Goal: Task Accomplishment & Management: Manage account settings

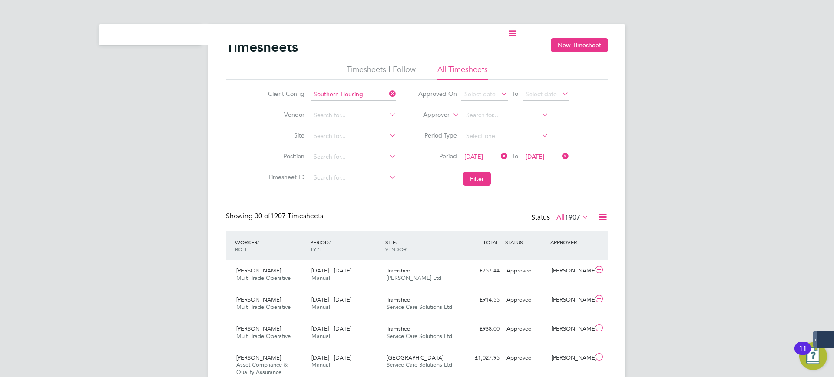
click at [437, 114] on label "Approver" at bounding box center [429, 115] width 39 height 9
click at [435, 121] on li "Worker" at bounding box center [428, 124] width 43 height 11
click at [478, 113] on input at bounding box center [506, 115] width 86 height 12
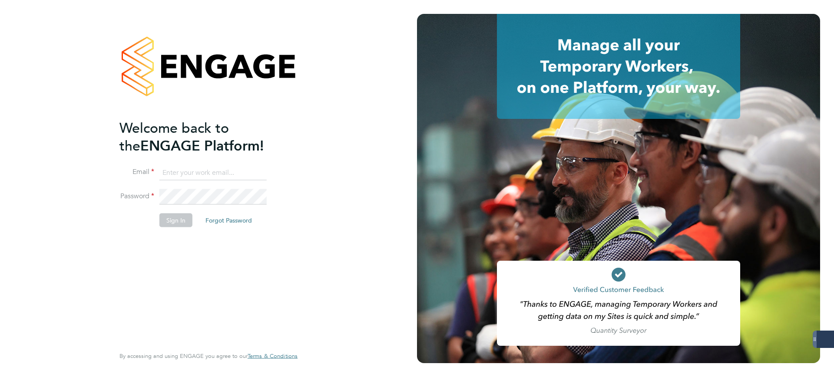
type input "[PERSON_NAME][EMAIL_ADDRESS][PERSON_NAME][DOMAIN_NAME]"
click at [178, 221] on button "Sign In" at bounding box center [175, 220] width 33 height 14
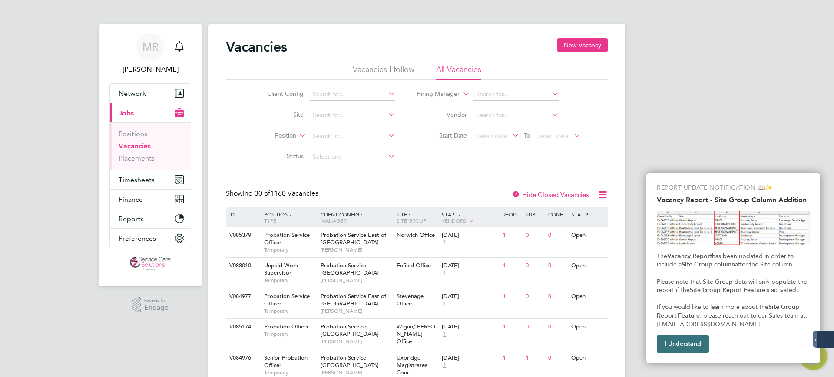
click at [662, 342] on button "I Understand" at bounding box center [683, 344] width 52 height 17
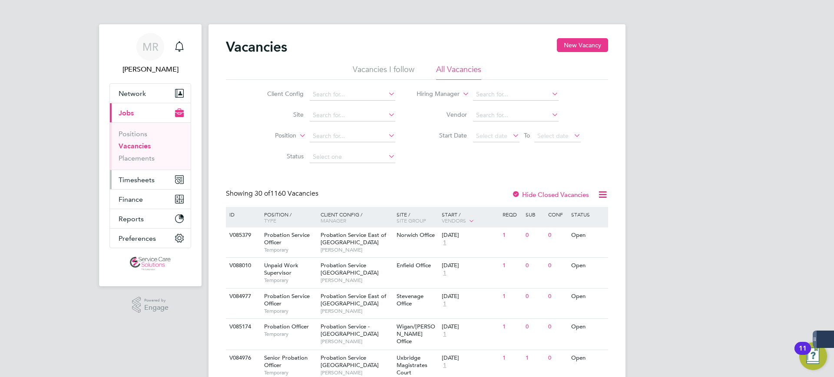
click at [135, 178] on span "Timesheets" at bounding box center [137, 180] width 36 height 8
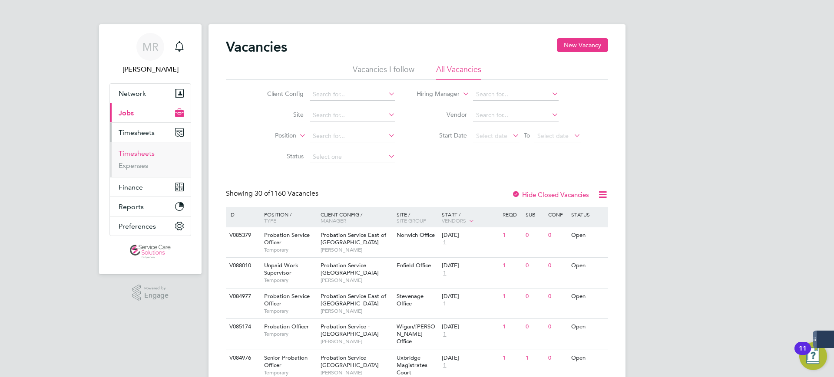
click at [133, 156] on link "Timesheets" at bounding box center [137, 153] width 36 height 8
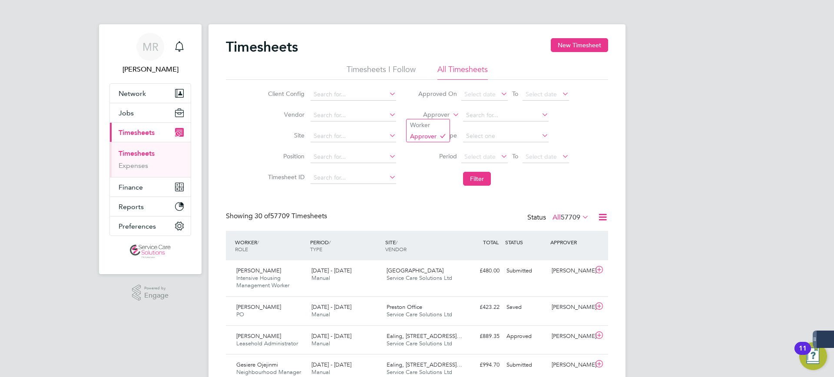
click at [442, 117] on label "Approver" at bounding box center [429, 115] width 39 height 9
click at [431, 119] on li "Worker" at bounding box center [428, 124] width 43 height 11
click at [474, 117] on input at bounding box center [506, 115] width 86 height 12
click at [475, 122] on li "Erica Raymond" at bounding box center [515, 128] width 107 height 12
type input "Erica Raymond"
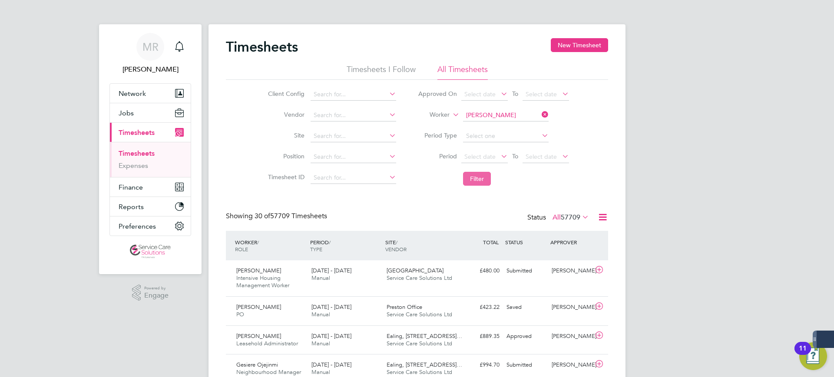
click at [478, 177] on button "Filter" at bounding box center [477, 179] width 28 height 14
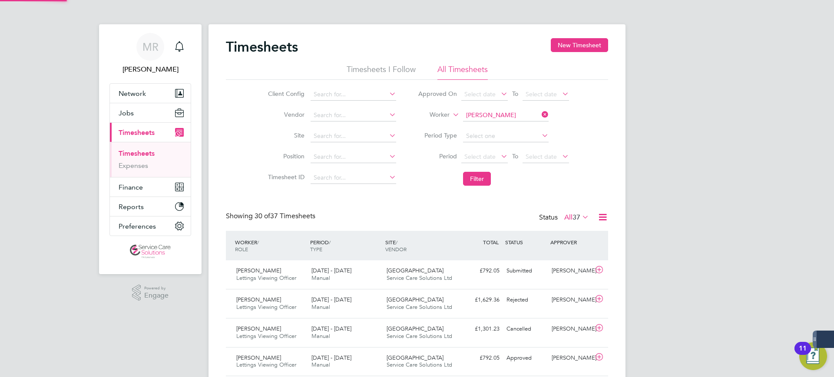
scroll to position [22, 76]
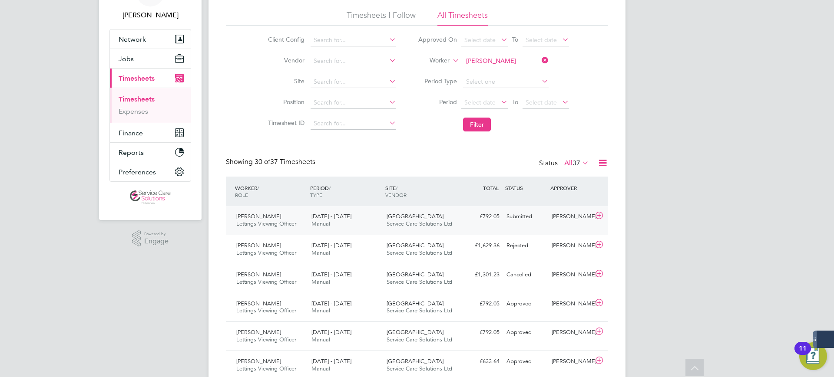
click at [487, 215] on div "£792.05 Submitted" at bounding box center [480, 217] width 45 height 14
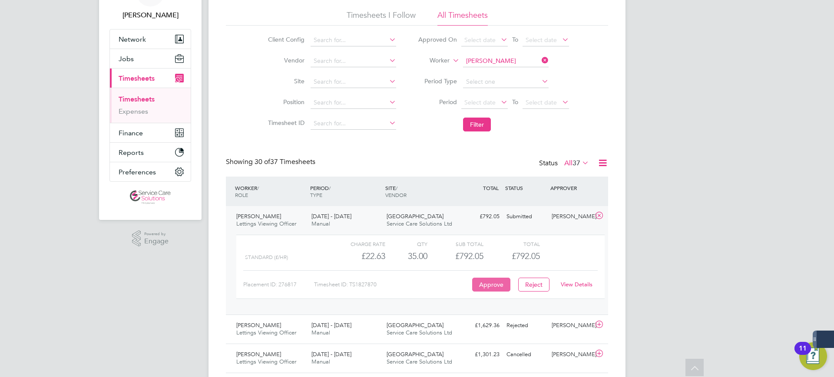
click at [491, 282] on button "Approve" at bounding box center [491, 285] width 38 height 14
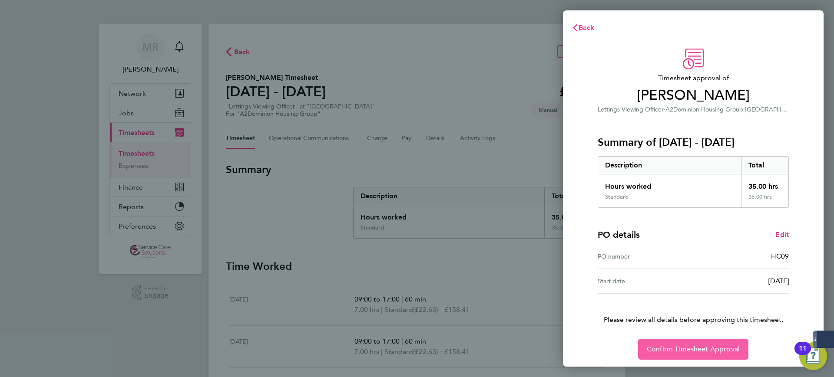
click at [678, 349] on span "Confirm Timesheet Approval" at bounding box center [693, 349] width 93 height 9
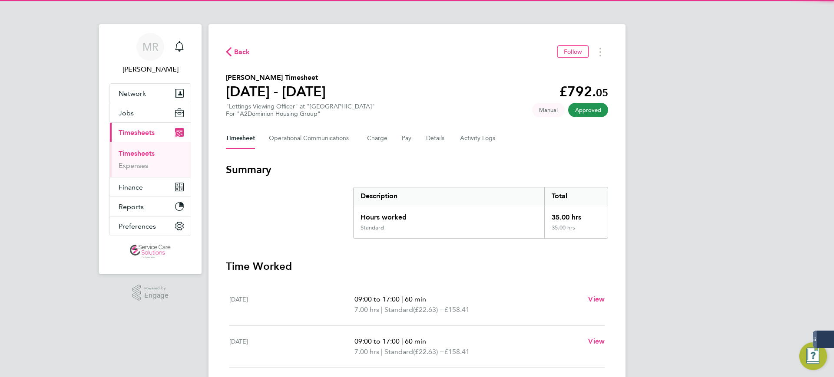
drag, startPoint x: 487, startPoint y: 114, endPoint x: 396, endPoint y: 110, distance: 90.9
click at [479, 114] on section "Erica Raymond's Timesheet 15 - 21 Sept 2025 £792. 05 "Lettings Viewing Officer"…" at bounding box center [417, 95] width 382 height 45
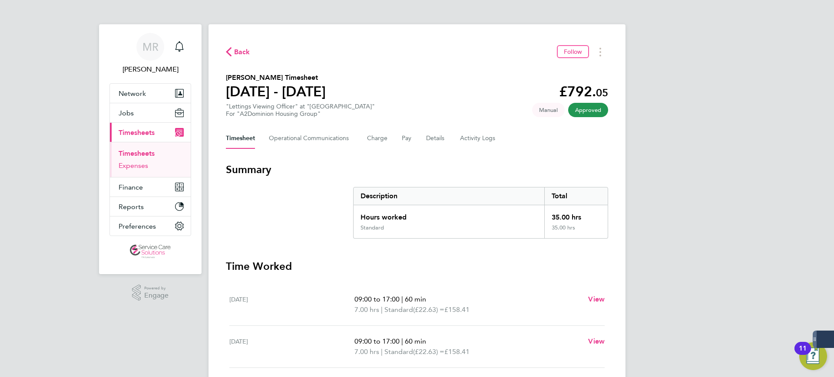
click at [129, 167] on link "Expenses" at bounding box center [134, 166] width 30 height 8
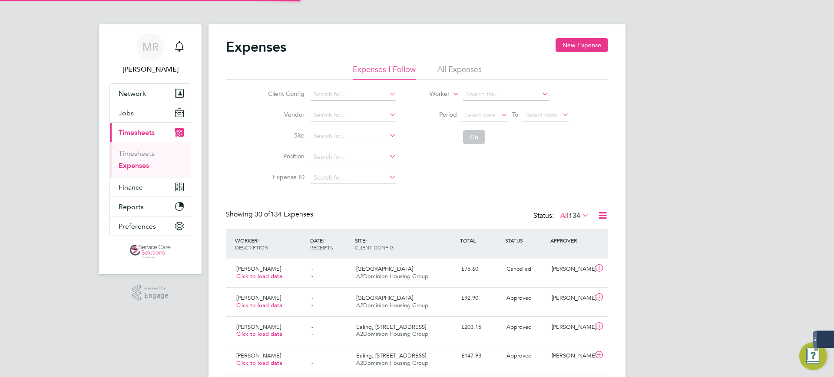
click at [447, 66] on li "All Expenses" at bounding box center [459, 72] width 44 height 16
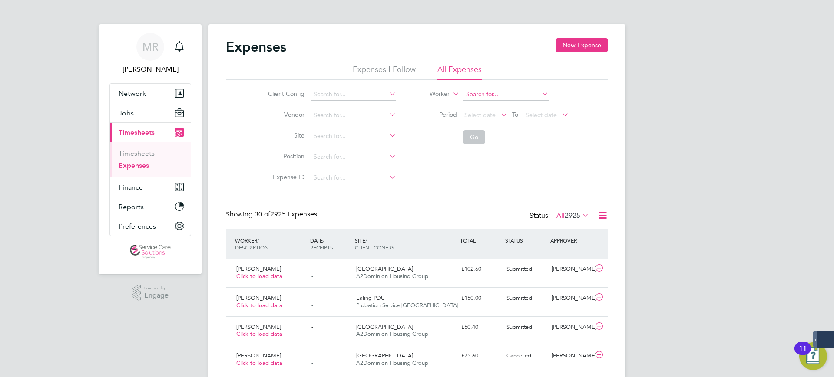
click at [464, 97] on input at bounding box center [506, 95] width 86 height 12
click at [478, 107] on b "Erica" at bounding box center [491, 106] width 50 height 7
type input "Erica Raymond"
click at [475, 136] on button "Go" at bounding box center [474, 137] width 22 height 14
click at [504, 275] on div "Submitted" at bounding box center [525, 269] width 45 height 14
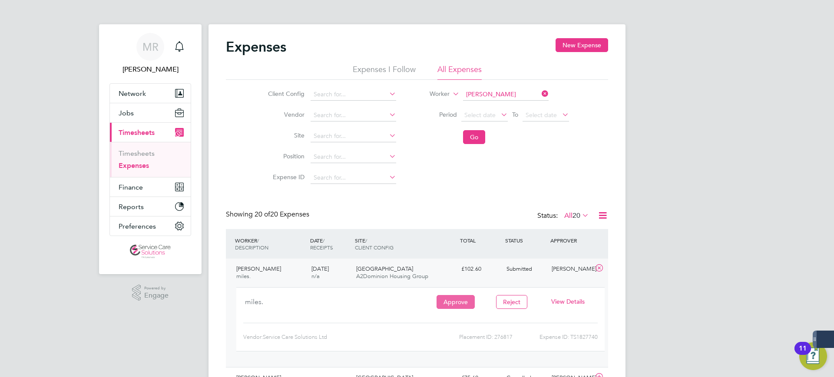
click at [451, 298] on button "Approve" at bounding box center [456, 302] width 38 height 14
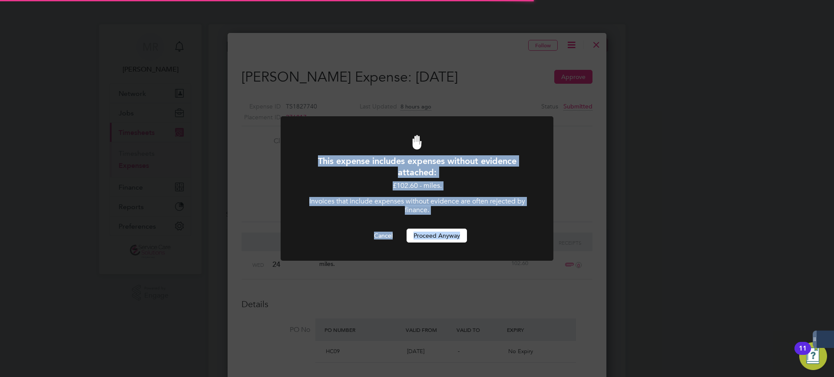
click at [463, 244] on div "This expense includes expenses without evidence attached: £102.60 - miles. Invo…" at bounding box center [417, 194] width 273 height 156
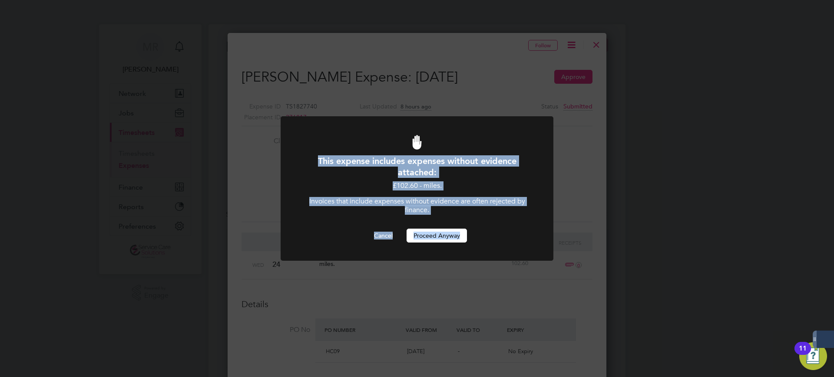
click at [441, 234] on button "Proceed Anyway" at bounding box center [437, 236] width 60 height 14
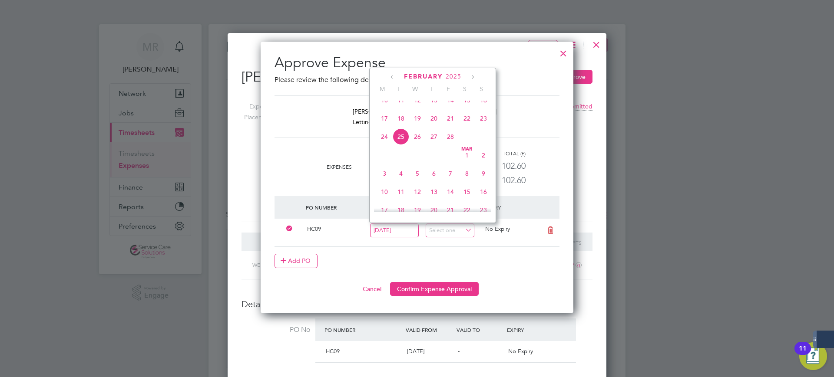
click at [451, 278] on li "PO Number Valid From Valid To Expiry HC09 25 Feb 2025 No Expiry Add PO" at bounding box center [417, 239] width 285 height 86
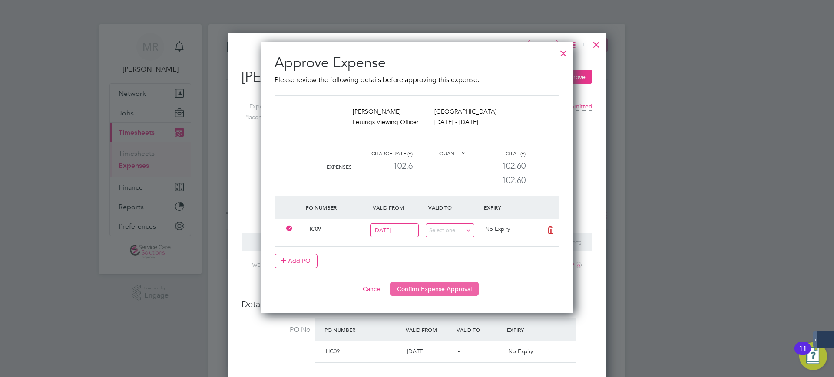
click at [443, 296] on button "Confirm Expense Approval" at bounding box center [434, 289] width 89 height 14
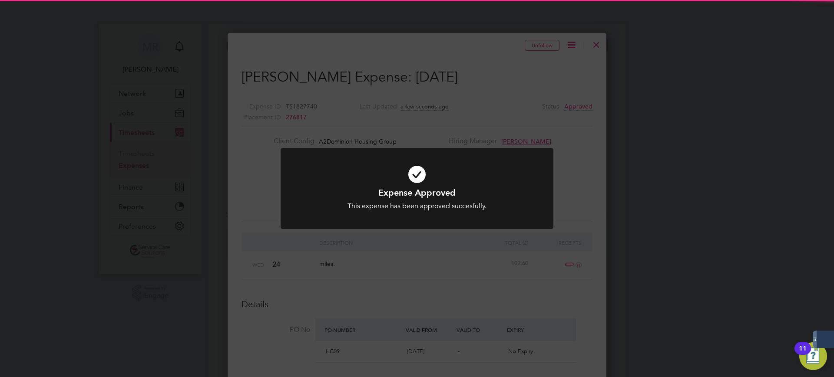
click at [592, 44] on div "Expense Approved This expense has been approved succesfully. Cancel Okay" at bounding box center [417, 188] width 834 height 377
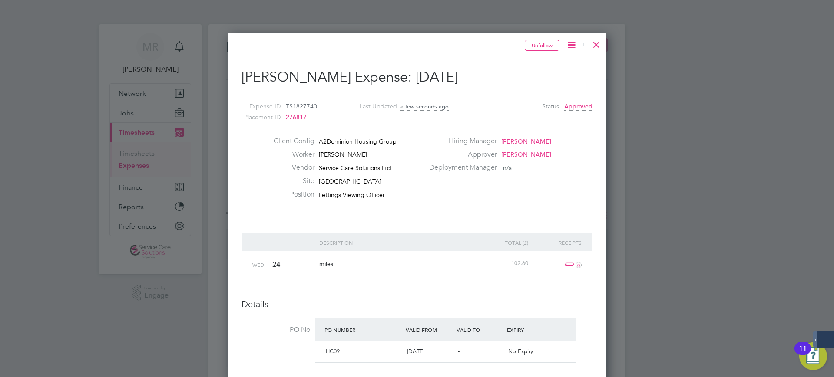
click at [595, 43] on div at bounding box center [597, 43] width 16 height 16
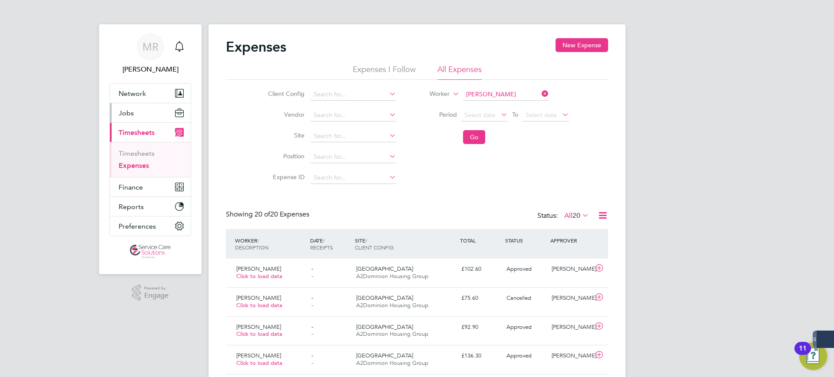
click at [136, 115] on button "Jobs" at bounding box center [150, 112] width 81 height 19
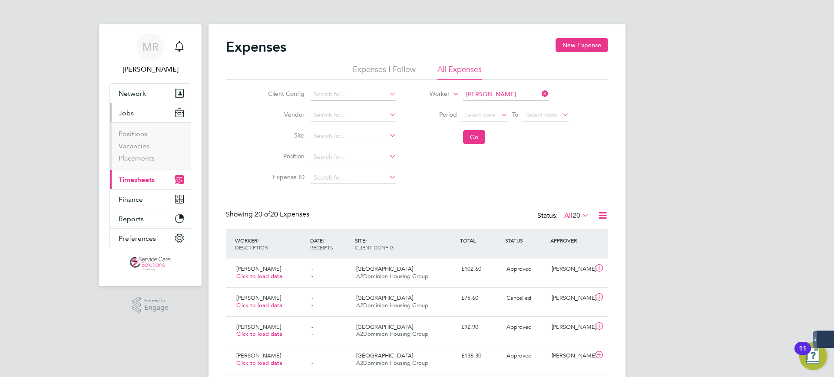
click at [139, 182] on span "Timesheets" at bounding box center [137, 180] width 36 height 8
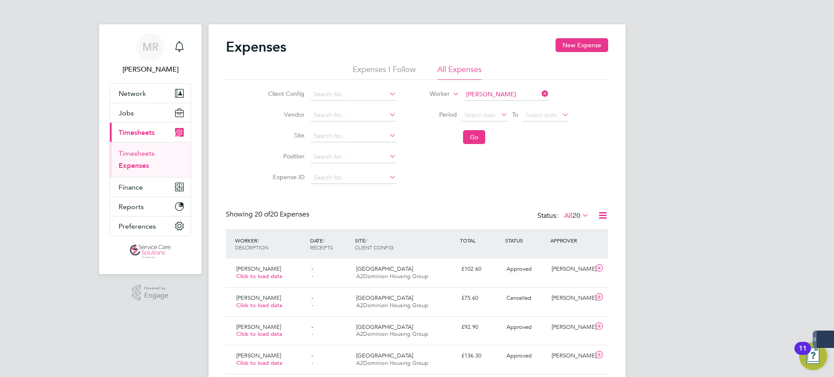
click at [136, 151] on link "Timesheets" at bounding box center [137, 153] width 36 height 8
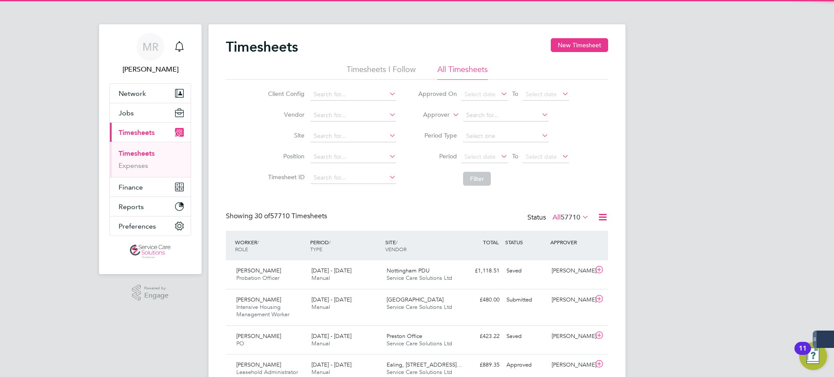
click at [427, 117] on label "Approver" at bounding box center [429, 115] width 39 height 9
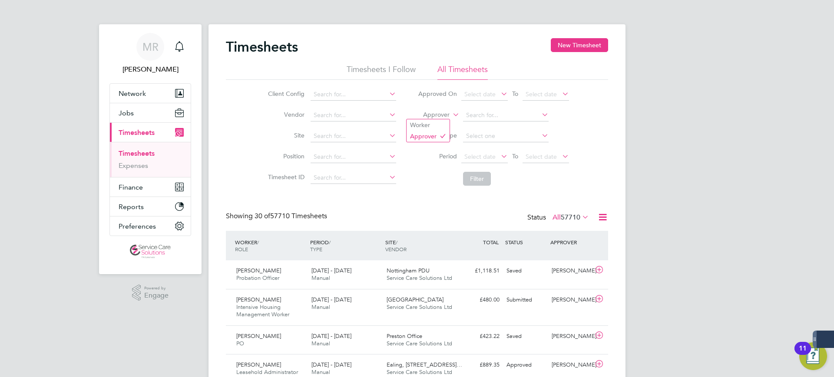
drag, startPoint x: 430, startPoint y: 123, endPoint x: 457, endPoint y: 119, distance: 28.1
click at [432, 123] on li "Worker" at bounding box center [428, 124] width 43 height 11
click at [485, 116] on input at bounding box center [506, 115] width 86 height 12
click at [483, 128] on li "Erica Raymond" at bounding box center [515, 128] width 107 height 12
type input "Erica Raymond"
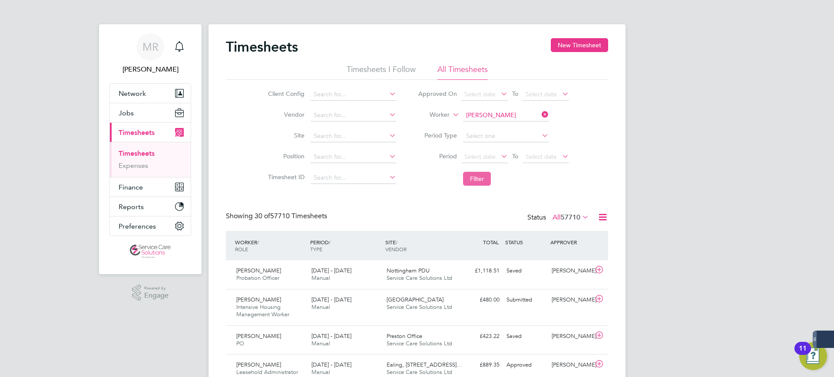
drag, startPoint x: 475, startPoint y: 187, endPoint x: 476, endPoint y: 180, distance: 7.4
click at [475, 187] on li "Filter" at bounding box center [493, 179] width 173 height 23
click at [475, 179] on button "Filter" at bounding box center [477, 179] width 28 height 14
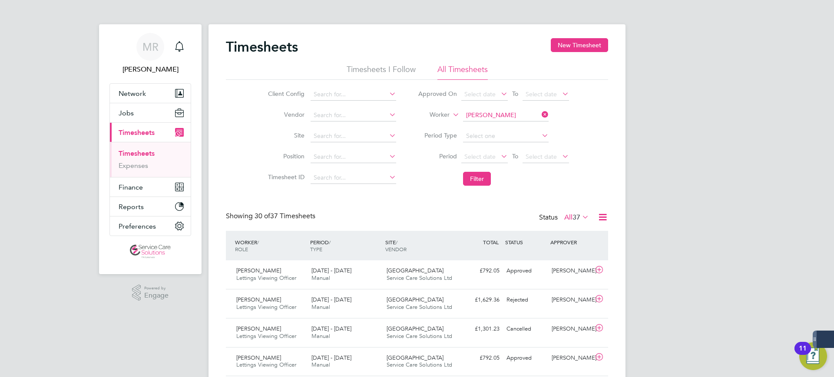
click at [540, 111] on icon at bounding box center [540, 115] width 0 height 12
click at [469, 111] on input at bounding box center [506, 115] width 86 height 12
click at [452, 73] on li "All Timesheets" at bounding box center [462, 72] width 50 height 16
click at [446, 114] on label "Worker" at bounding box center [429, 115] width 39 height 9
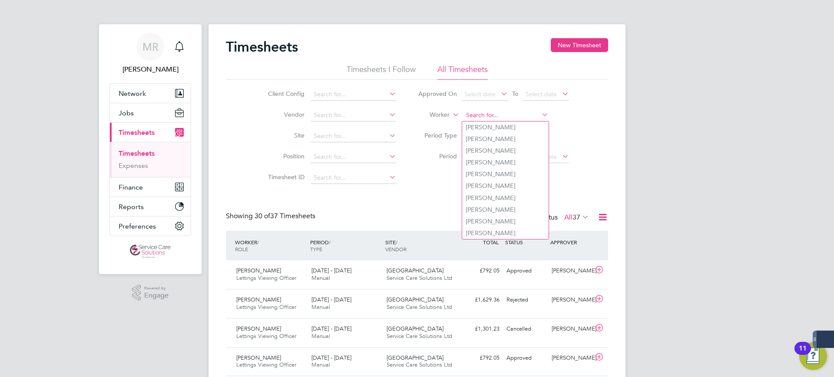
click at [485, 116] on input at bounding box center [506, 115] width 86 height 12
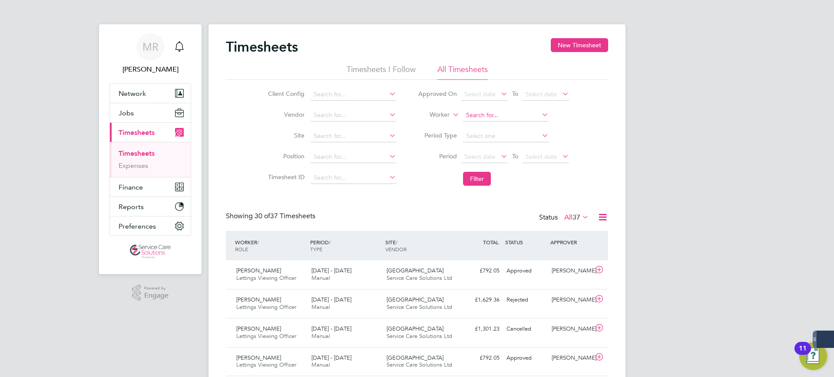
click at [470, 116] on input at bounding box center [506, 115] width 86 height 12
type input "rod"
click at [237, 189] on div "Client Config Vendor Site Position Timesheet ID Approved On Select date To Sele…" at bounding box center [417, 135] width 382 height 110
click at [480, 155] on span "Select date" at bounding box center [479, 157] width 31 height 8
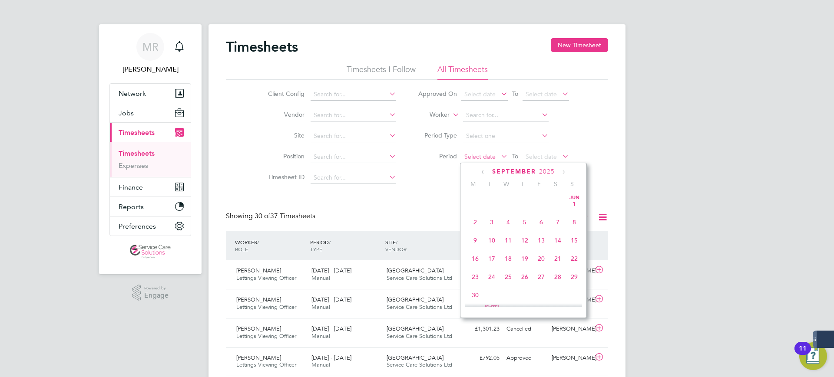
scroll to position [320, 0]
click at [477, 221] on span "15" at bounding box center [475, 214] width 17 height 17
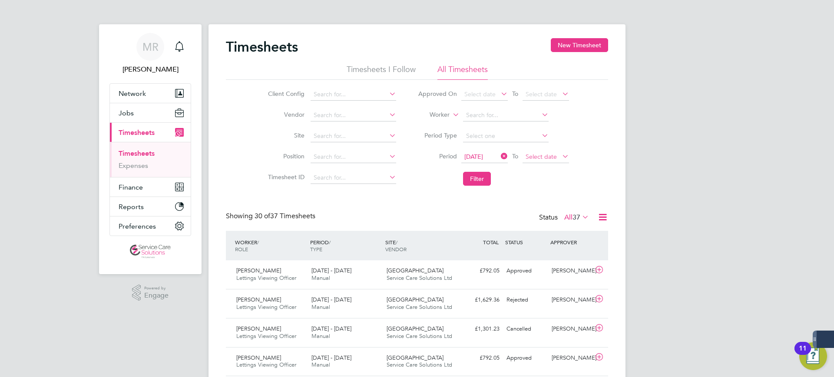
click at [552, 156] on span "Select date" at bounding box center [541, 157] width 31 height 8
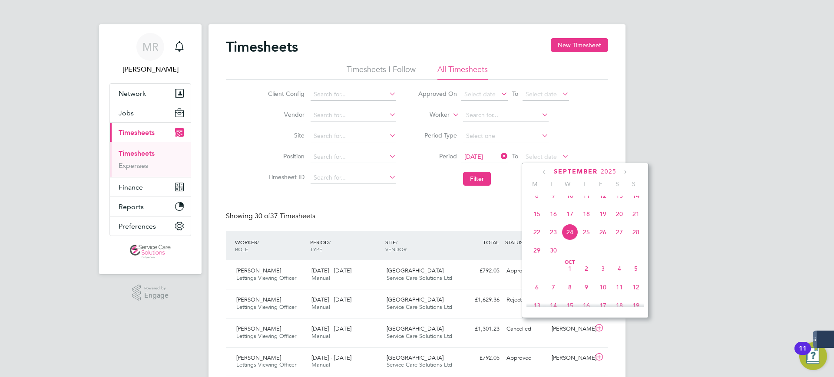
click at [634, 221] on span "21" at bounding box center [636, 214] width 17 height 17
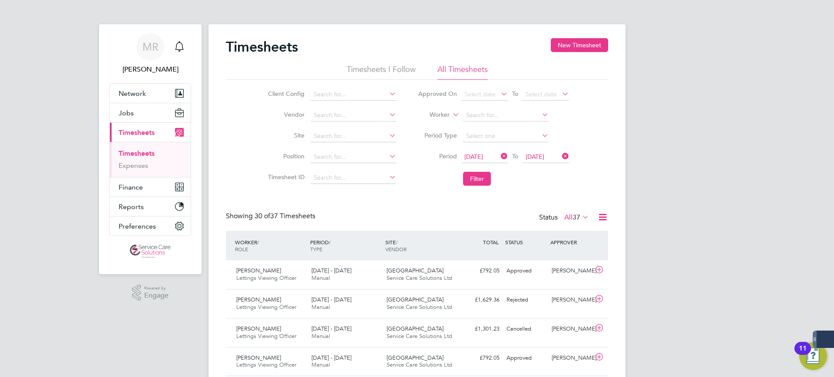
click at [460, 170] on li "Filter" at bounding box center [493, 179] width 173 height 23
click at [470, 176] on button "Filter" at bounding box center [477, 179] width 28 height 14
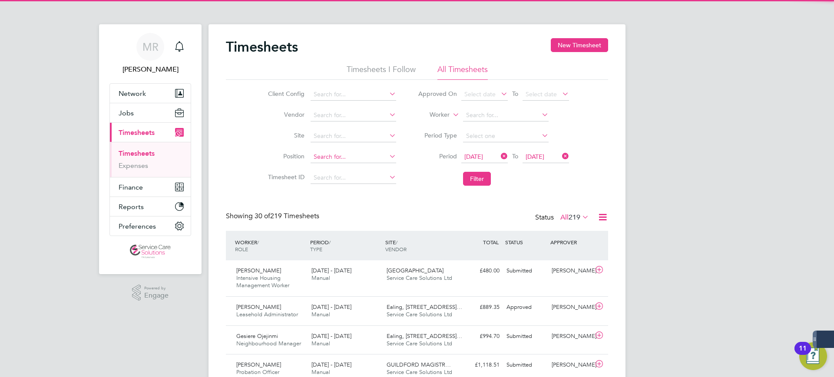
scroll to position [22, 76]
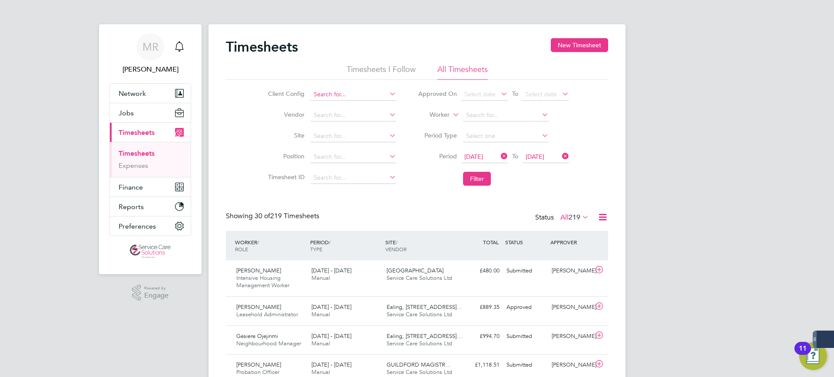
click at [327, 89] on li "Client Config" at bounding box center [331, 94] width 152 height 21
click at [325, 93] on input at bounding box center [354, 95] width 86 height 12
click at [364, 105] on li "A2D ominion Housing Group" at bounding box center [353, 106] width 86 height 12
type input "A2Dominion Housing Group"
click at [479, 189] on li "Filter" at bounding box center [493, 179] width 173 height 23
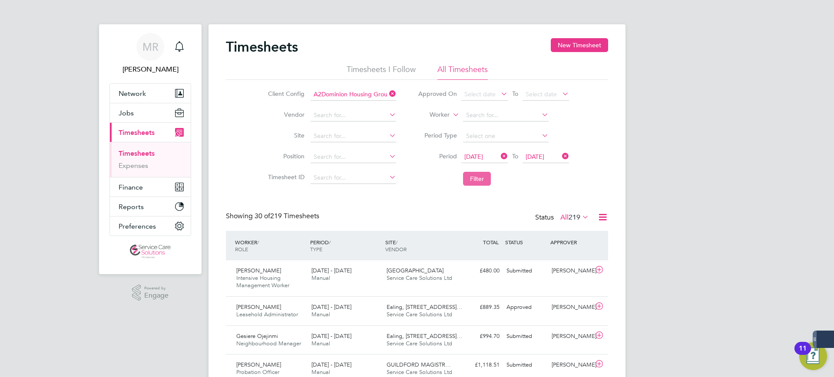
click at [481, 184] on button "Filter" at bounding box center [477, 179] width 28 height 14
click at [334, 154] on input at bounding box center [354, 157] width 86 height 12
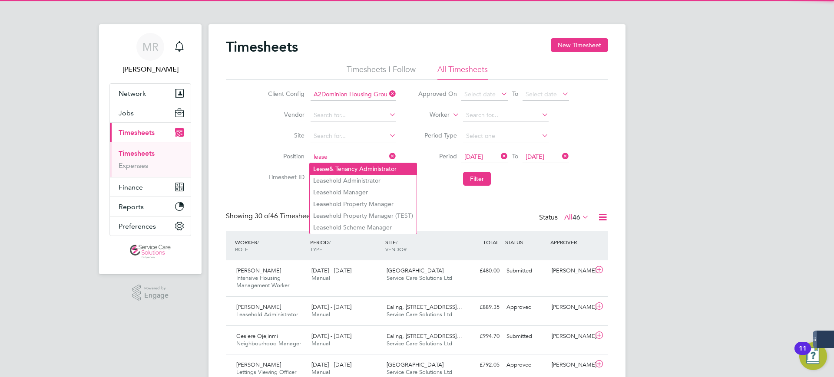
drag, startPoint x: 341, startPoint y: 164, endPoint x: 349, endPoint y: 164, distance: 8.3
click at [341, 164] on li "Lease & Tenancy Administrator" at bounding box center [363, 169] width 107 height 12
type input "Lease & Tenancy Administrator"
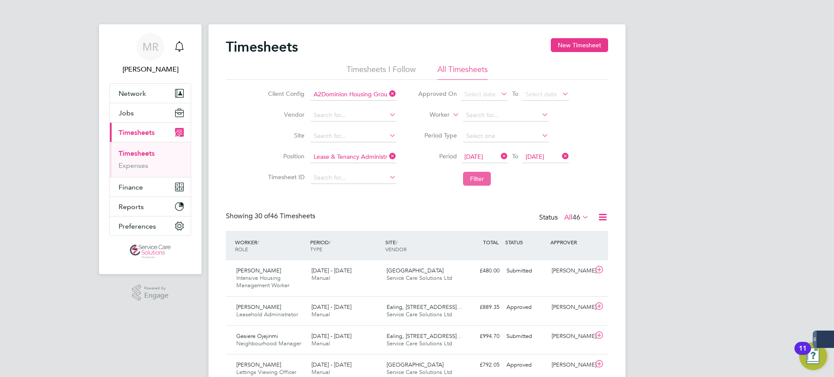
click at [479, 179] on button "Filter" at bounding box center [477, 179] width 28 height 14
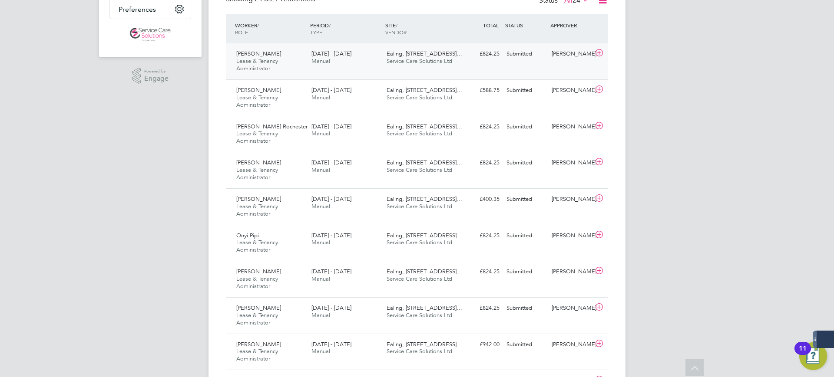
click at [480, 65] on div "Danielle Brand Lease & Tenancy Administrator 15 - 21 Sep 2025 15 - 21 Sep 2025 …" at bounding box center [417, 61] width 382 height 36
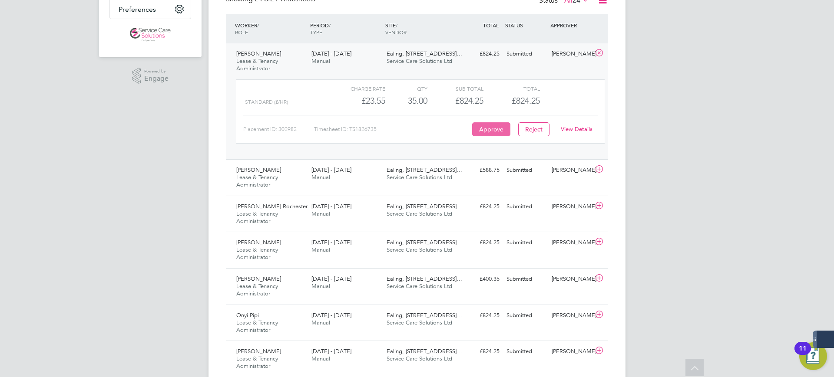
click at [496, 128] on button "Approve" at bounding box center [491, 129] width 38 height 14
click at [478, 180] on div "Angela Pappin-Cole Lease & Tenancy Administrator 15 - 21 Sep 2025 15 - 21 Sep 2…" at bounding box center [417, 177] width 382 height 36
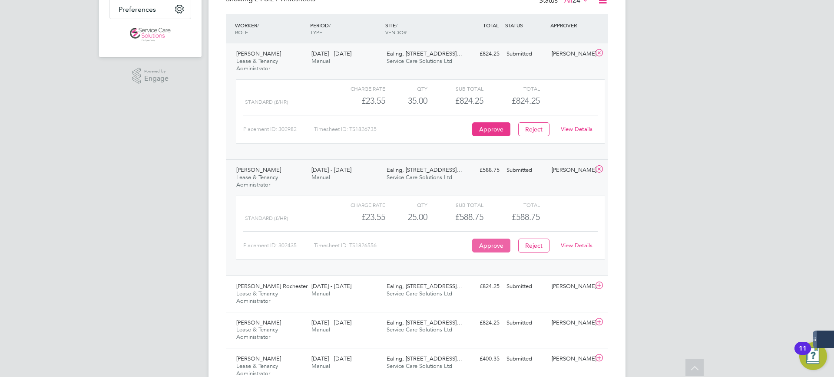
click at [496, 244] on button "Approve" at bounding box center [491, 246] width 38 height 14
click at [448, 294] on span "Service Care Solutions Ltd" at bounding box center [420, 293] width 66 height 7
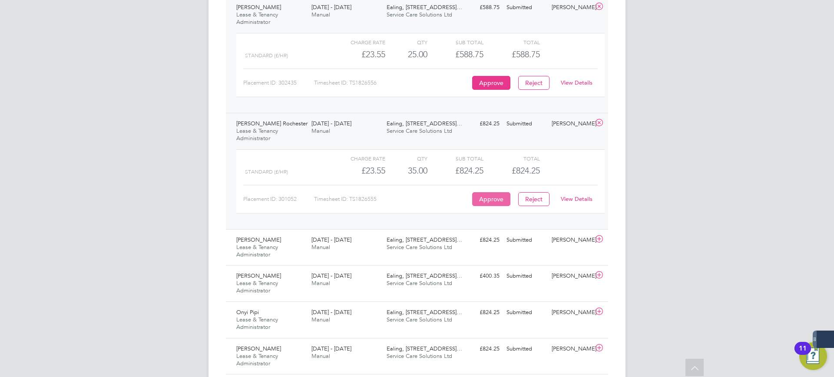
click at [495, 199] on button "Approve" at bounding box center [491, 199] width 38 height 14
click at [494, 260] on div "Charlotte Lang Lease & Tenancy Administrator 15 - 21 Sep 2025 15 - 21 Sep 2025 …" at bounding box center [417, 247] width 382 height 36
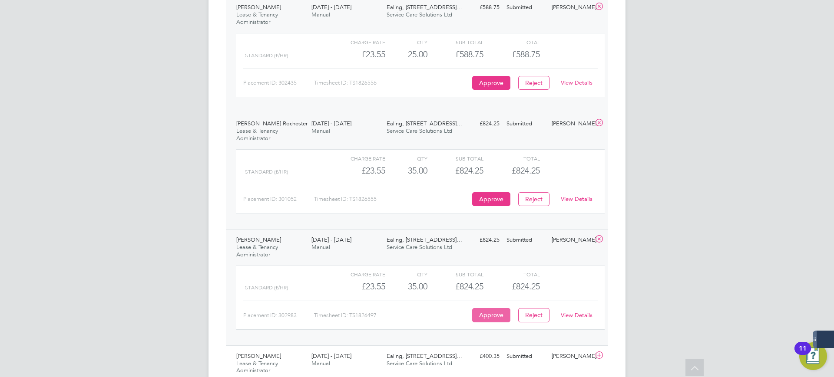
click at [505, 313] on button "Approve" at bounding box center [491, 315] width 38 height 14
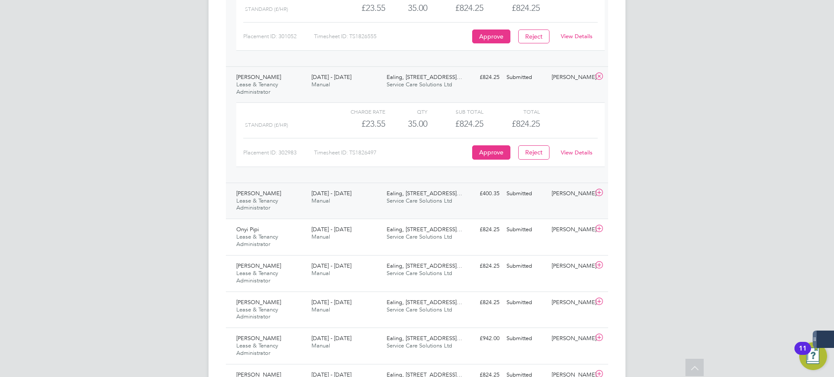
click at [486, 208] on div "Shukri Ahmed Lease & Tenancy Administrator 15 - 21 Sep 2025 15 - 21 Sep 2025 Ma…" at bounding box center [417, 201] width 382 height 36
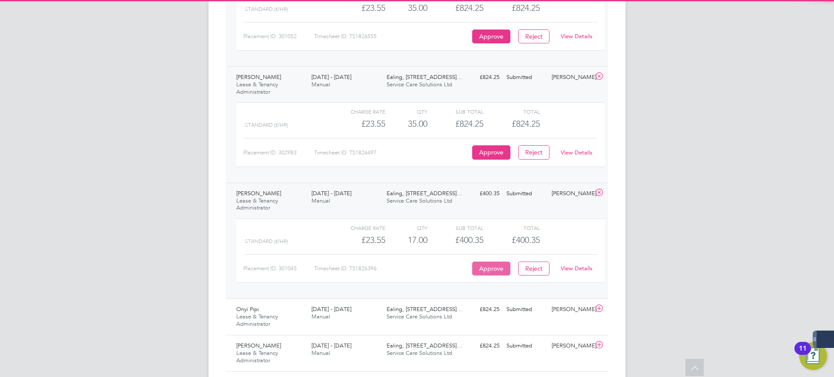
click at [499, 268] on button "Approve" at bounding box center [491, 269] width 38 height 14
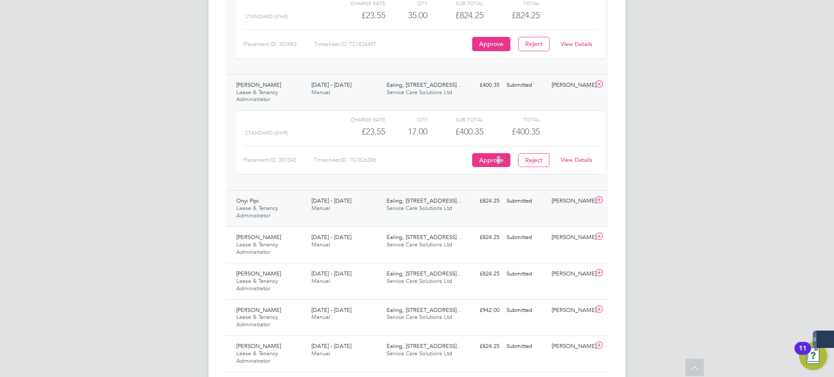
click at [502, 204] on div "£824.25 Submitted" at bounding box center [480, 201] width 45 height 14
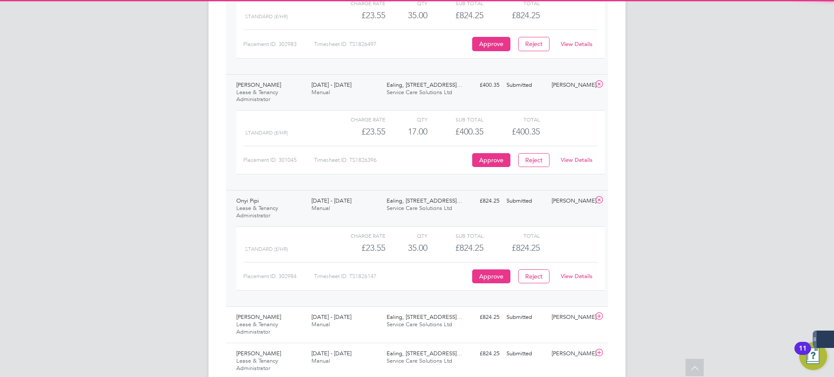
click at [504, 286] on div "Charge rate QTY Sub Total Total Standard (£/HR) £23.55 35 35.00 35 £824.25 £824…" at bounding box center [420, 259] width 368 height 64
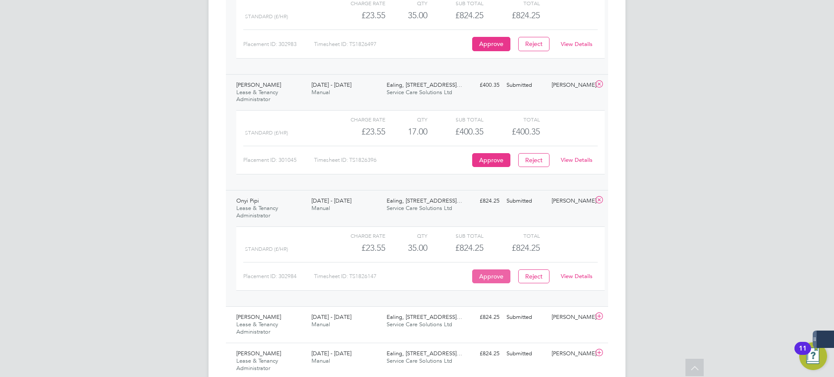
click at [500, 279] on button "Approve" at bounding box center [491, 277] width 38 height 14
click at [518, 313] on div "Submitted" at bounding box center [525, 318] width 45 height 14
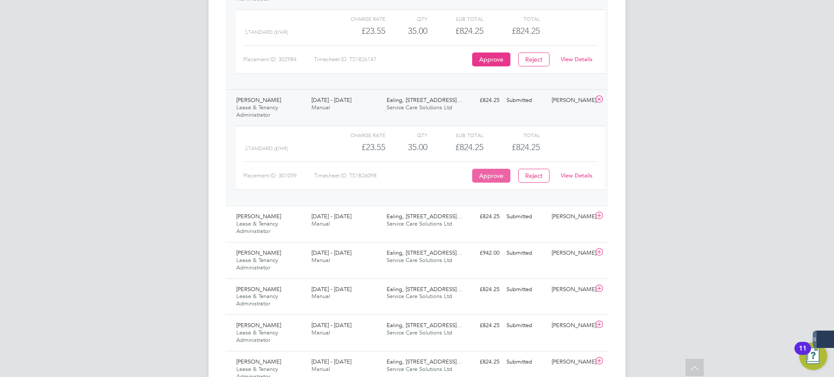
click at [487, 179] on button "Approve" at bounding box center [491, 176] width 38 height 14
click at [493, 228] on div "Beatrice Taiga Lease & Tenancy Administrator 15 - 21 Sep 2025 15 - 21 Sep 2025 …" at bounding box center [417, 224] width 382 height 36
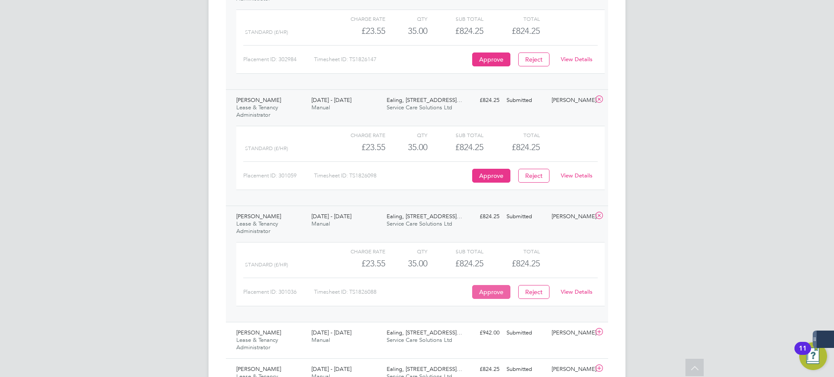
click at [503, 289] on button "Approve" at bounding box center [491, 292] width 38 height 14
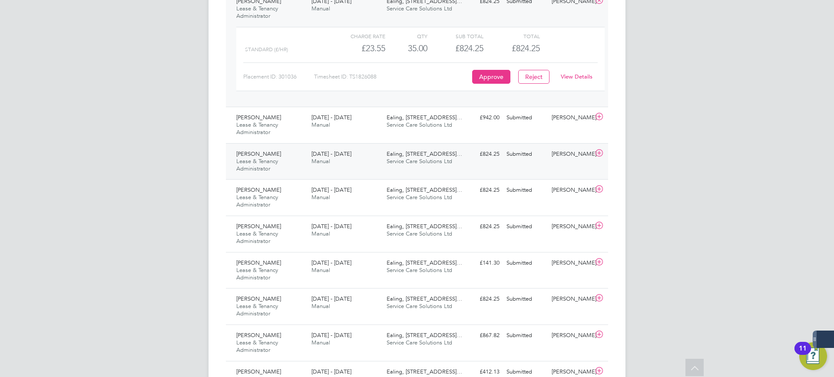
scroll to position [1086, 0]
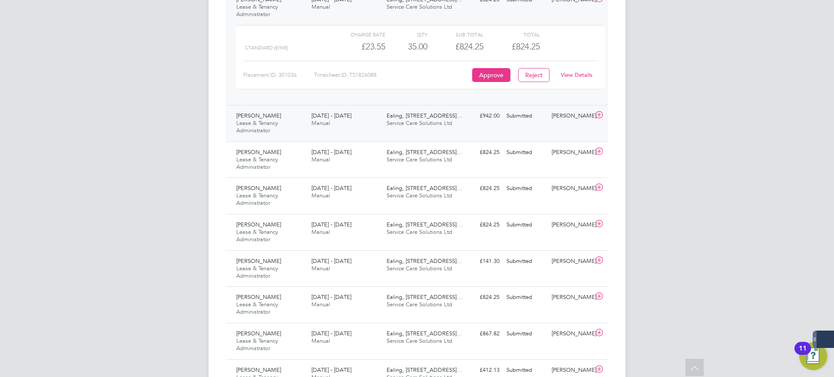
click at [458, 126] on div "Andrew Duffy Lease & Tenancy Administrator 15 - 21 Sep 2025 15 - 21 Sep 2025 Ma…" at bounding box center [417, 123] width 382 height 36
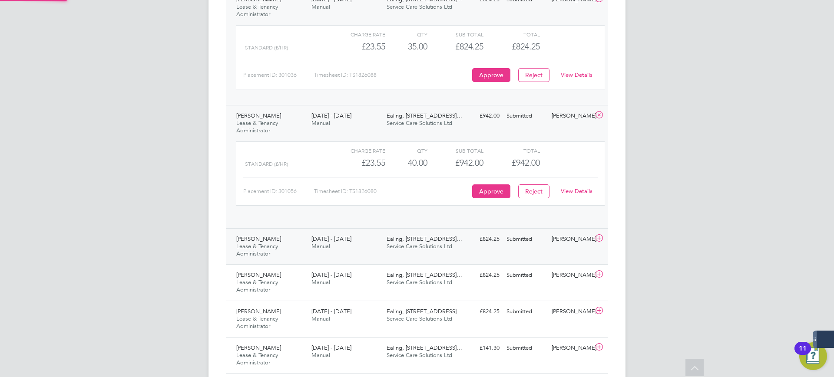
scroll to position [15, 85]
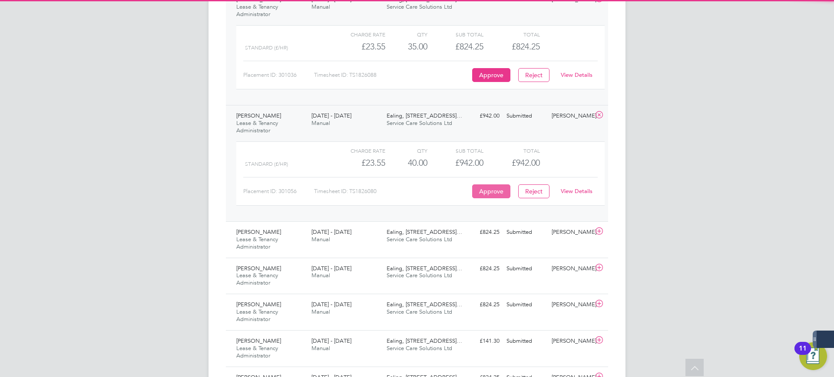
click at [495, 192] on button "Approve" at bounding box center [491, 192] width 38 height 14
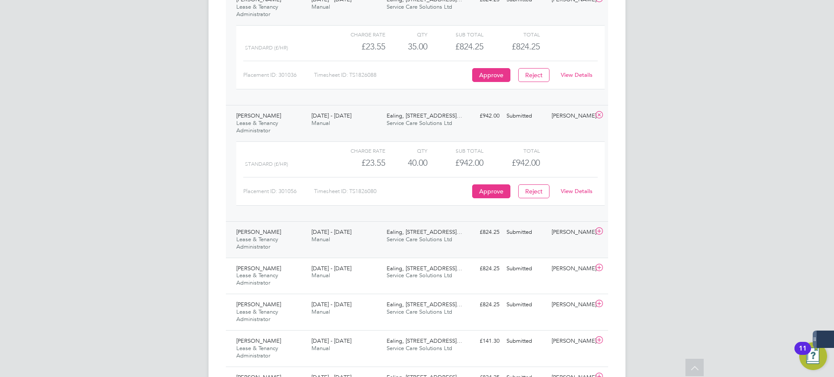
click at [510, 243] on div "Kai Hippolyte-Patrick Lease & Tenancy Administrator 15 - 21 Sep 2025 15 - 21 Se…" at bounding box center [417, 240] width 382 height 36
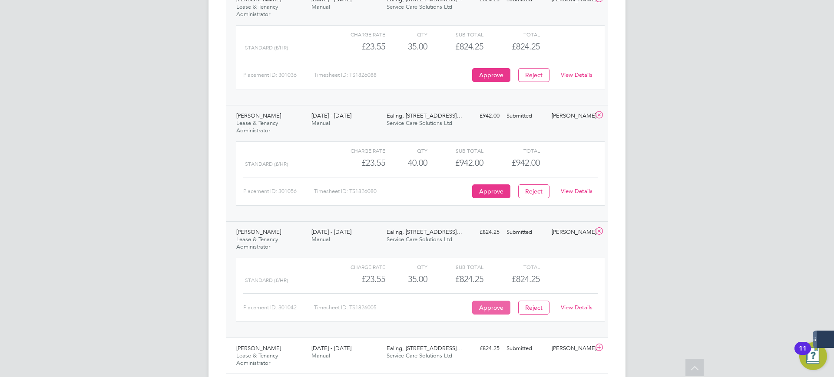
click at [500, 306] on button "Approve" at bounding box center [491, 308] width 38 height 14
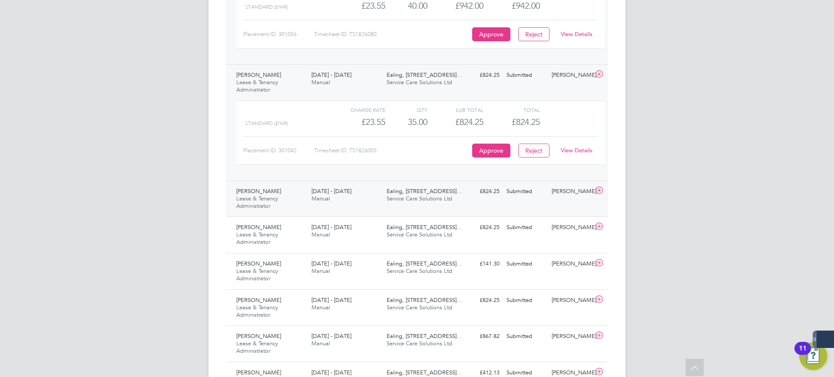
scroll to position [1249, 0]
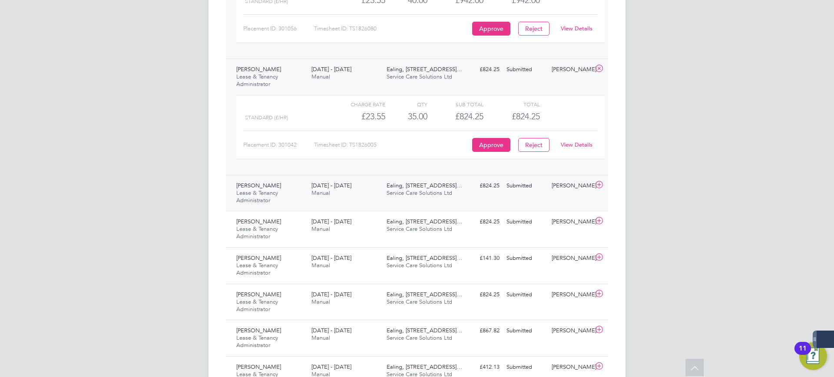
click at [499, 196] on div "George Parker Lease & Tenancy Administrator 15 - 21 Sep 2025 15 - 21 Sep 2025 M…" at bounding box center [417, 193] width 382 height 36
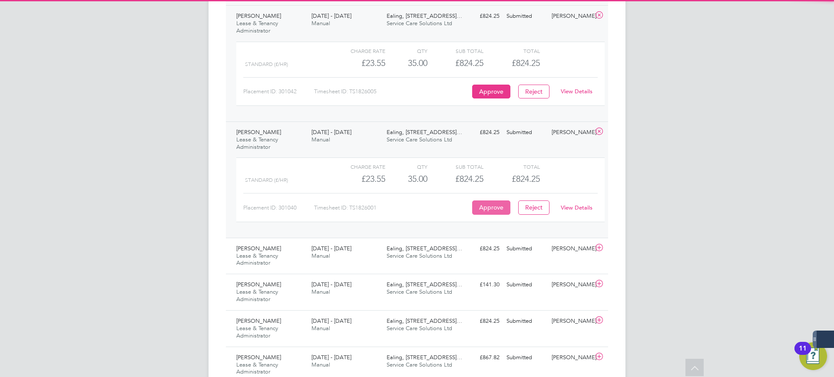
scroll to position [1412, 0]
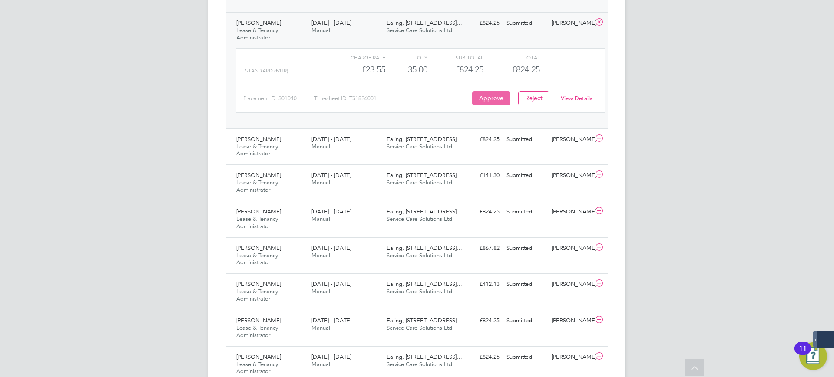
click at [487, 99] on button "Approve" at bounding box center [491, 98] width 38 height 14
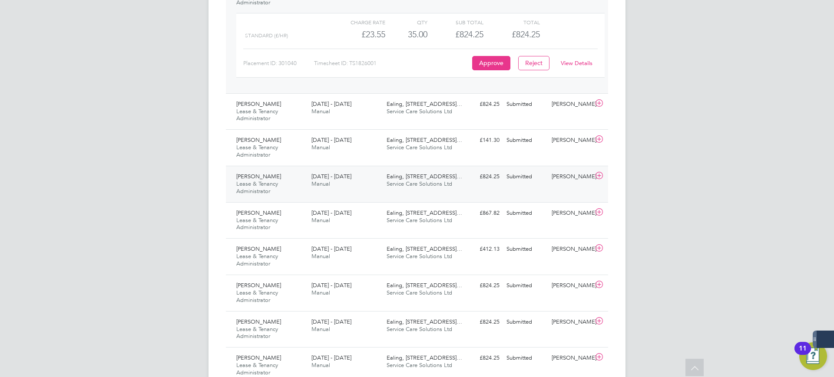
scroll to position [1466, 0]
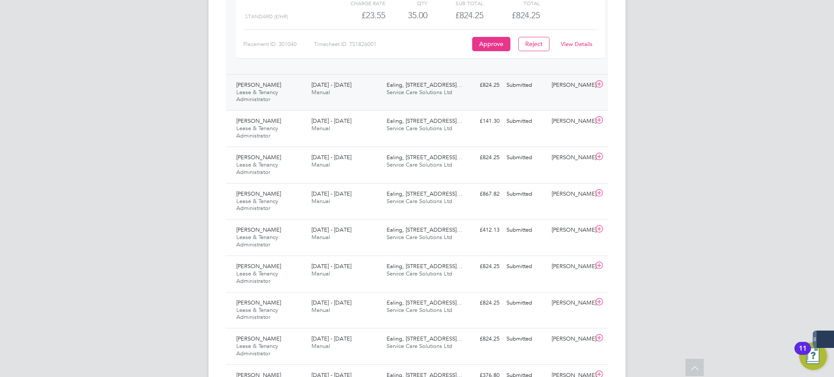
click at [531, 87] on div "Submitted" at bounding box center [525, 85] width 45 height 14
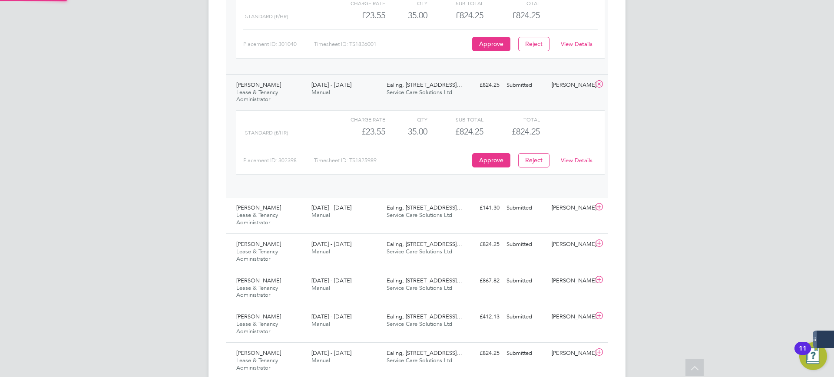
scroll to position [15, 85]
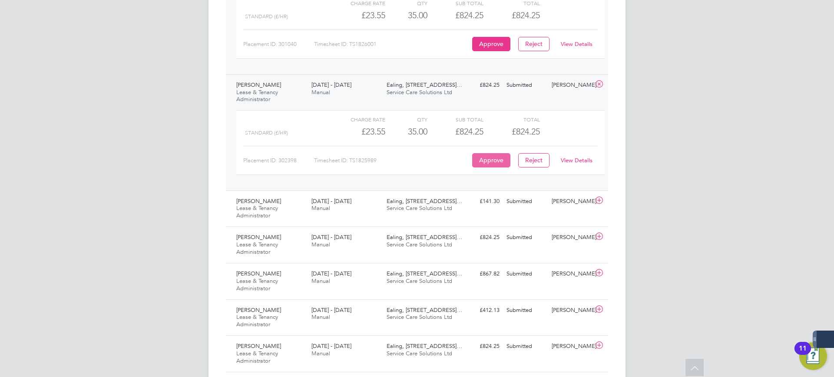
click at [495, 160] on button "Approve" at bounding box center [491, 160] width 38 height 14
click at [510, 221] on div "Carol Smith Lease & Tenancy Administrator 15 - 21 Sep 2025 15 - 21 Sep 2025 Man…" at bounding box center [417, 209] width 382 height 36
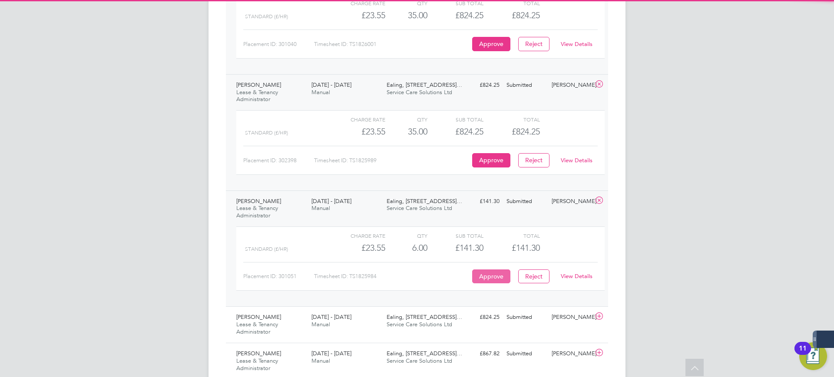
click at [494, 276] on button "Approve" at bounding box center [491, 277] width 38 height 14
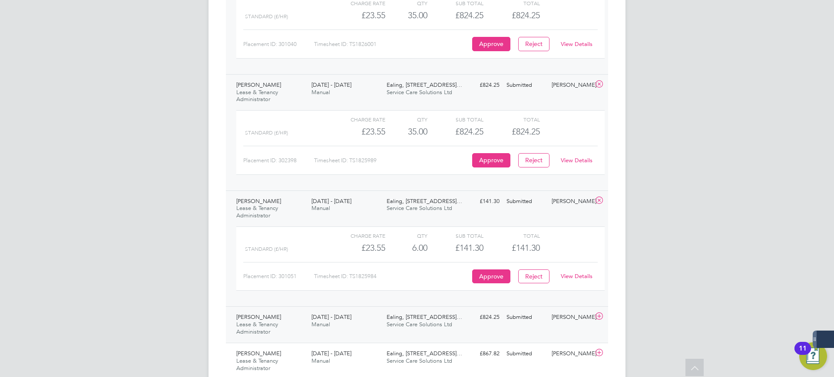
click at [478, 322] on div "£824.25 Submitted" at bounding box center [480, 318] width 45 height 14
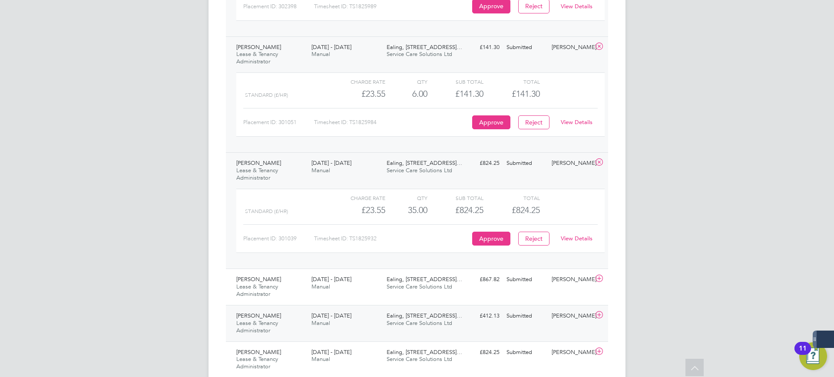
scroll to position [1683, 0]
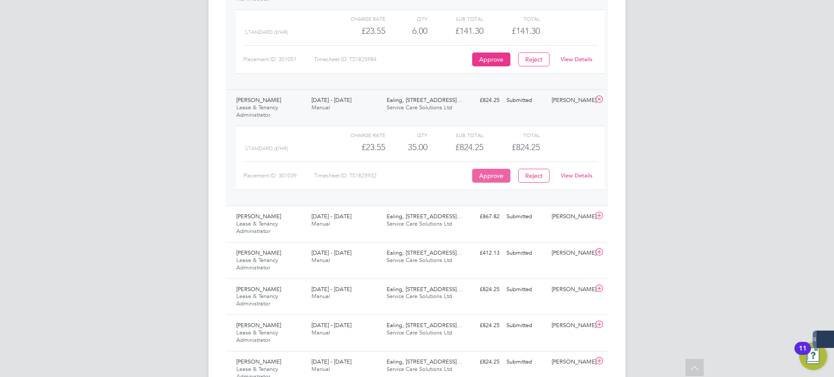
click at [480, 171] on button "Approve" at bounding box center [491, 176] width 38 height 14
click at [505, 224] on div "Submitted" at bounding box center [525, 217] width 45 height 14
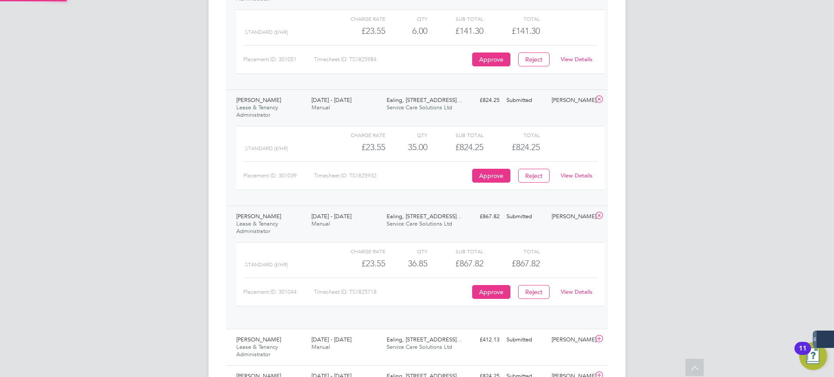
scroll to position [15, 85]
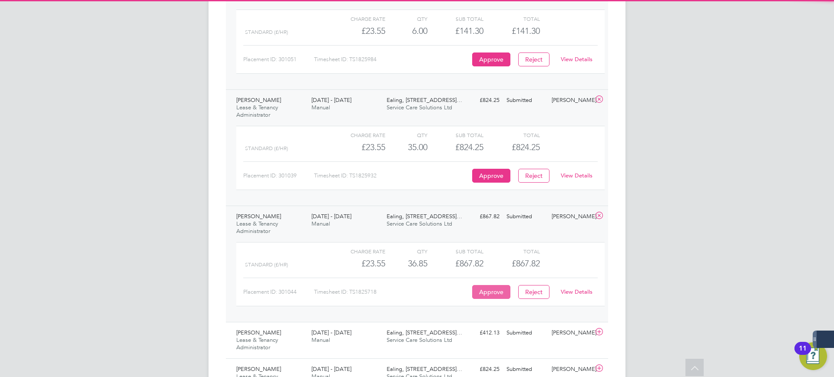
click at [495, 291] on button "Approve" at bounding box center [491, 292] width 38 height 14
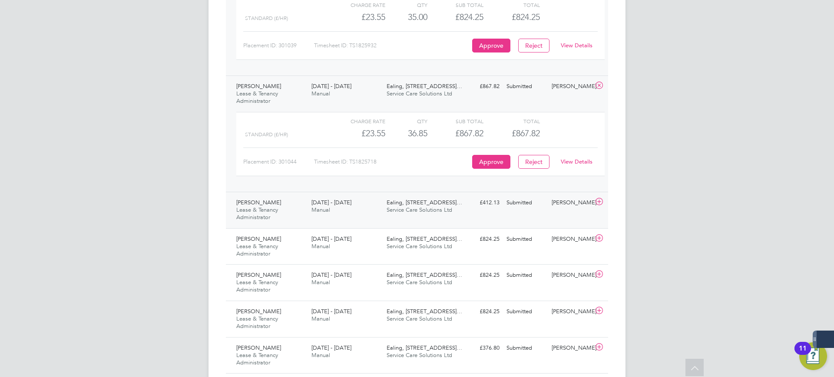
scroll to position [1846, 0]
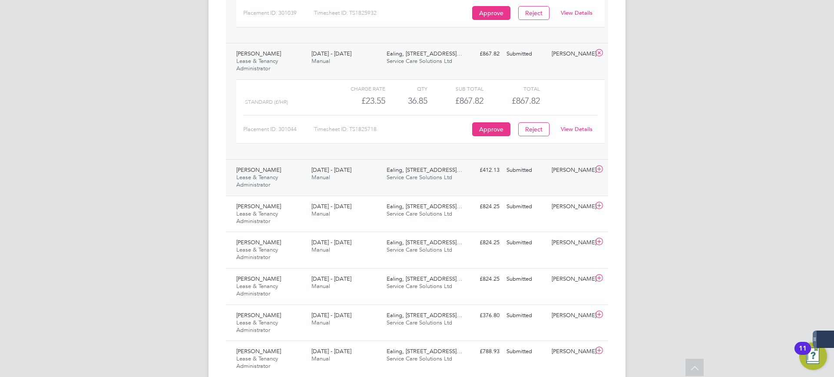
click at [519, 175] on div "Submitted" at bounding box center [525, 170] width 45 height 14
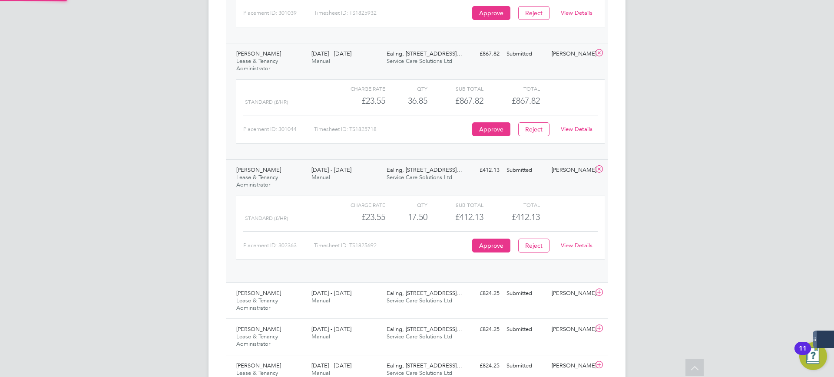
scroll to position [15, 85]
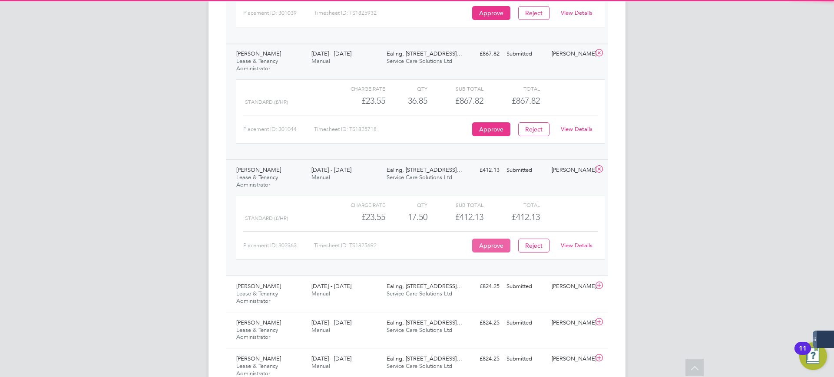
click at [500, 247] on button "Approve" at bounding box center [491, 246] width 38 height 14
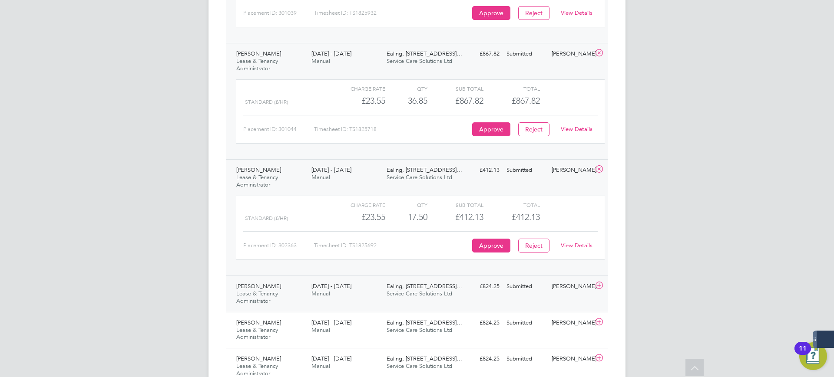
click at [525, 290] on div "Submitted" at bounding box center [525, 287] width 45 height 14
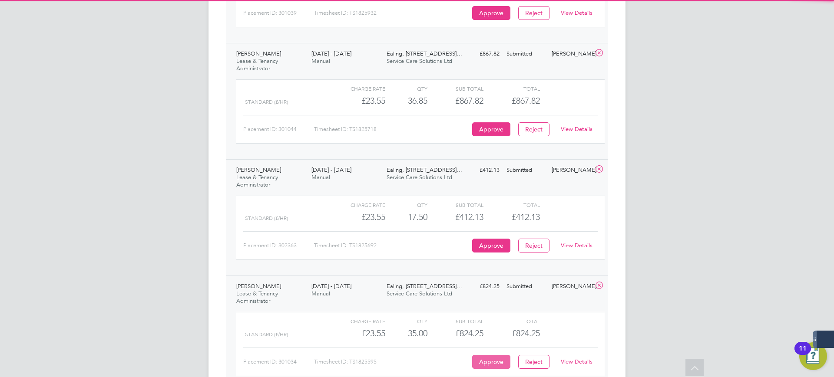
click at [499, 359] on button "Approve" at bounding box center [491, 362] width 38 height 14
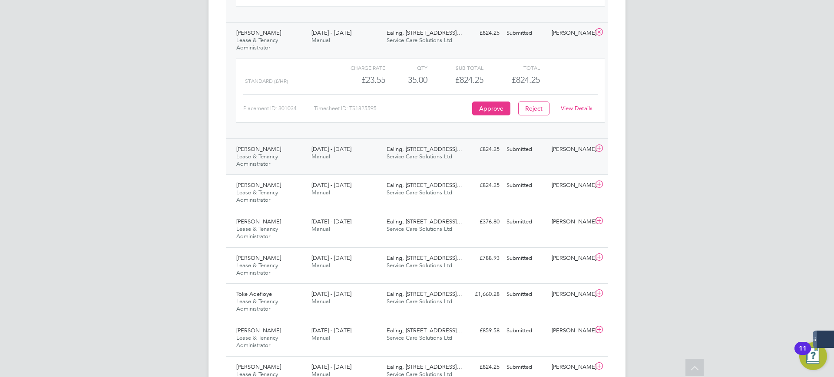
scroll to position [2118, 0]
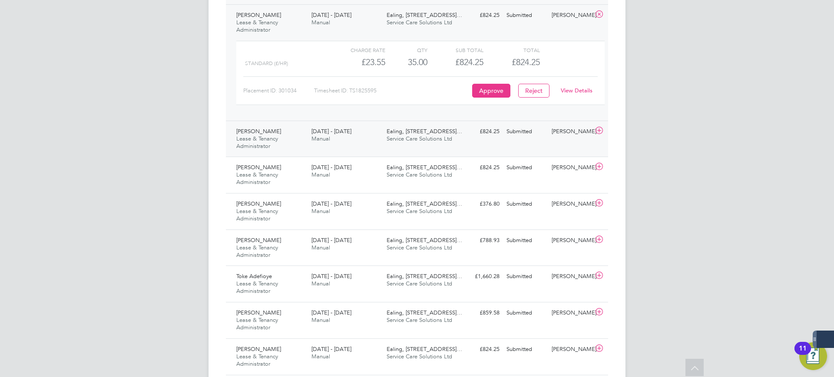
click at [487, 127] on div "£824.25 Submitted" at bounding box center [480, 132] width 45 height 14
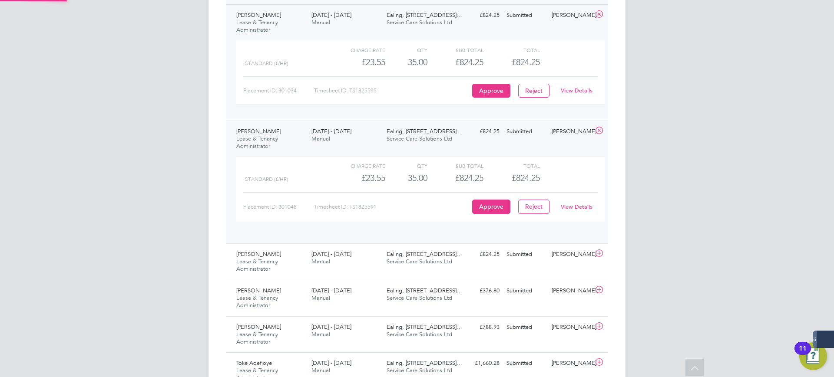
scroll to position [15, 85]
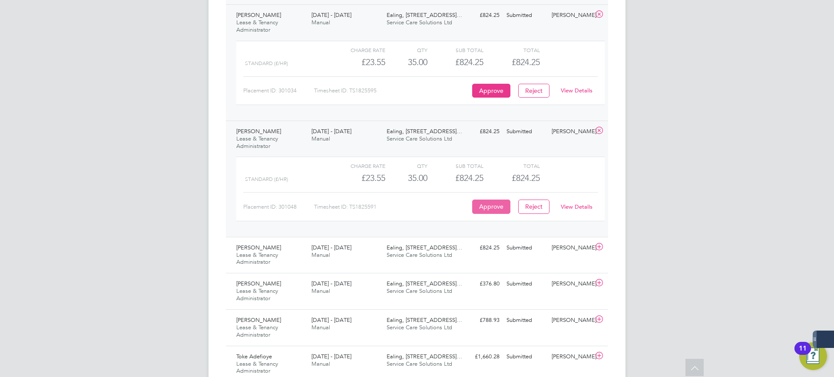
click at [502, 204] on button "Approve" at bounding box center [491, 207] width 38 height 14
click at [547, 268] on div "Olena Vlasenko Lease & Tenancy Administrator 15 - 21 Sep 2025 15 - 21 Sep 2025 …" at bounding box center [417, 255] width 382 height 36
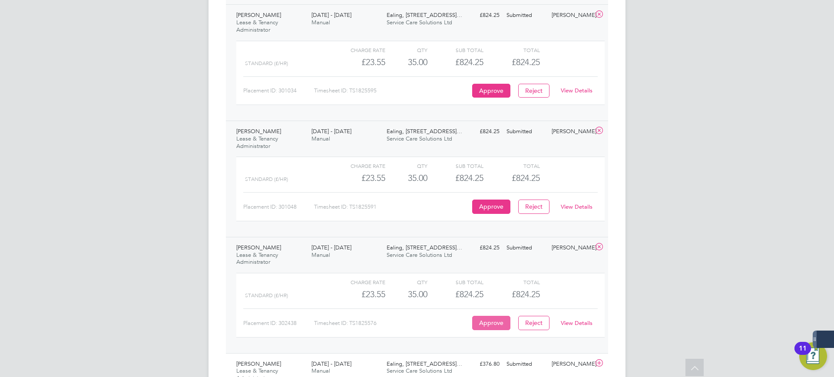
click at [483, 323] on button "Approve" at bounding box center [491, 323] width 38 height 14
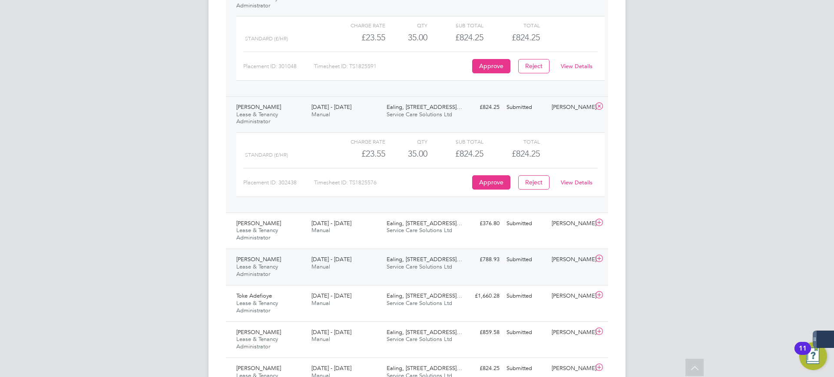
scroll to position [2280, 0]
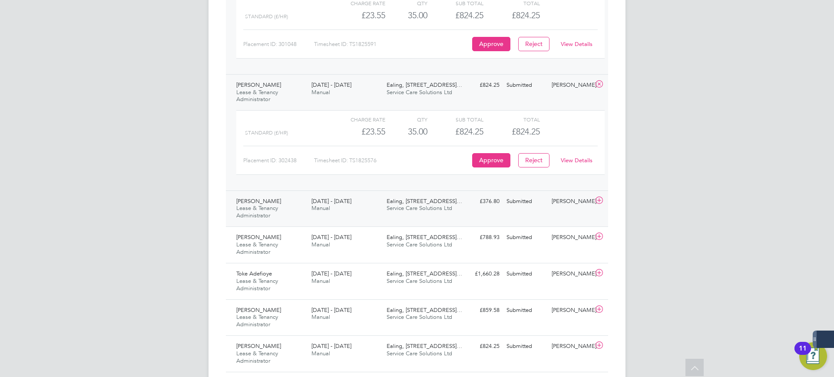
click at [491, 200] on div "£376.80 Submitted" at bounding box center [480, 202] width 45 height 14
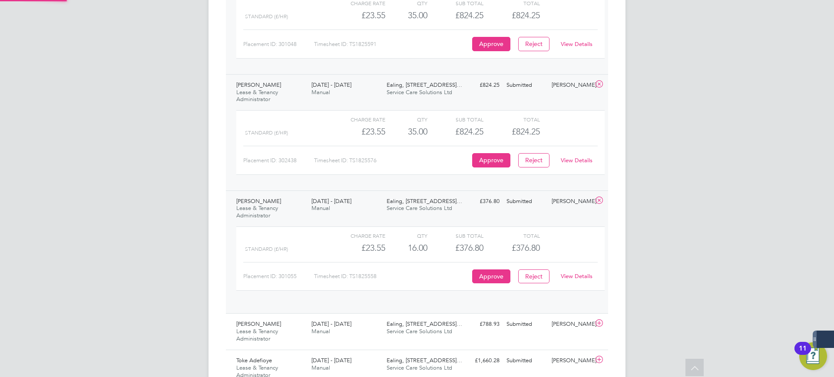
scroll to position [15, 85]
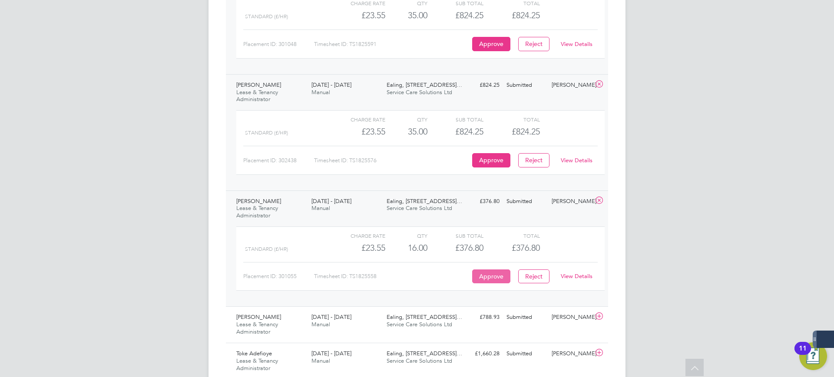
click at [494, 278] on button "Approve" at bounding box center [491, 277] width 38 height 14
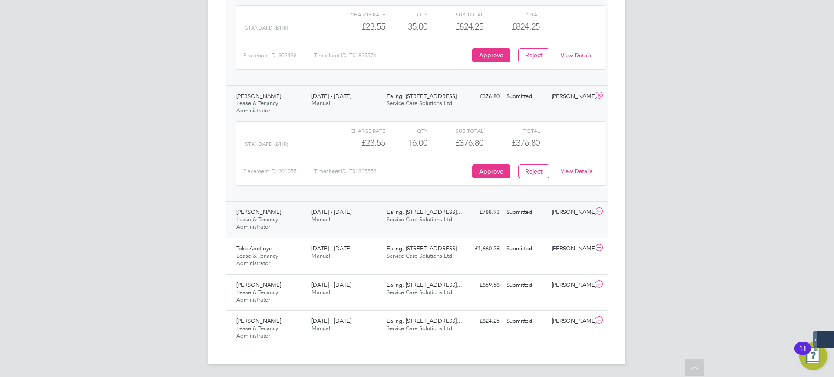
scroll to position [2387, 0]
click at [480, 208] on div "£788.93 Submitted" at bounding box center [480, 211] width 45 height 14
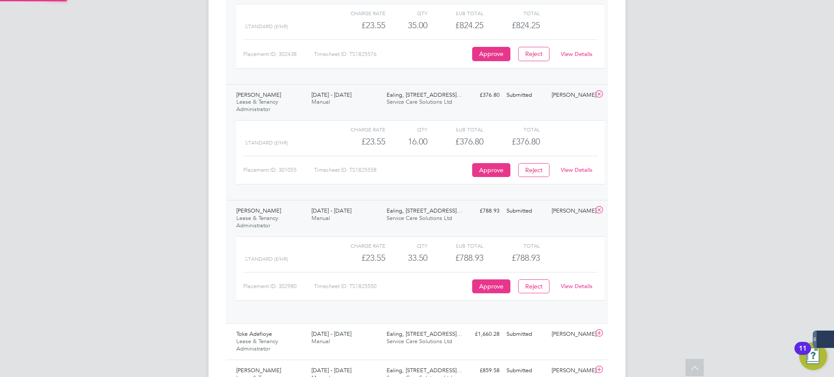
scroll to position [15, 85]
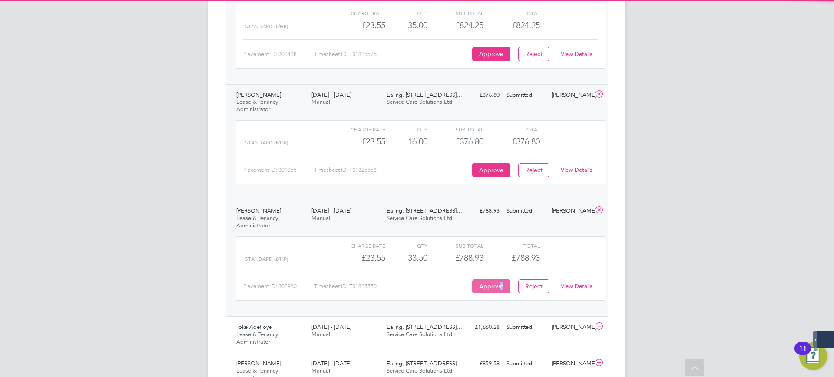
click at [501, 288] on button "Approve" at bounding box center [491, 287] width 38 height 14
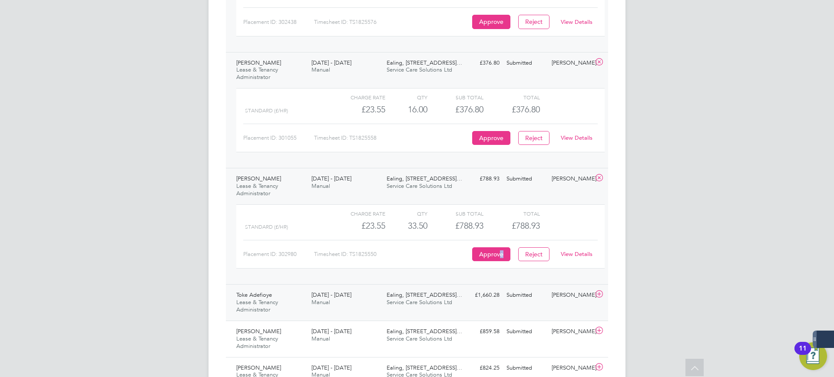
scroll to position [2467, 0]
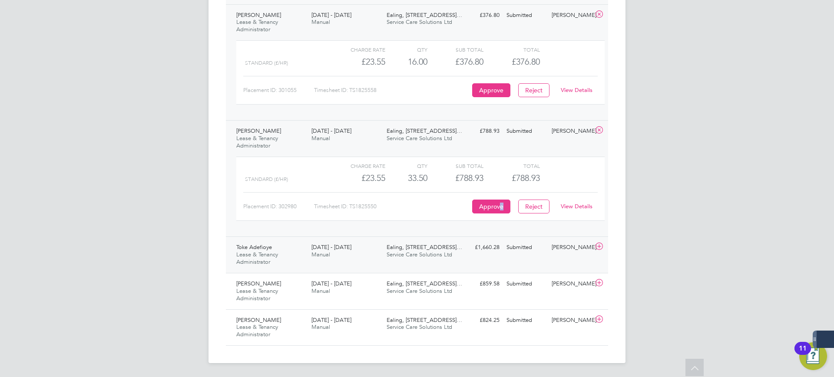
click at [476, 259] on div "Toke Adefioye Lease & Tenancy Administrator 15 - 21 Sep 2025 15 - 21 Sep 2025 M…" at bounding box center [417, 255] width 382 height 36
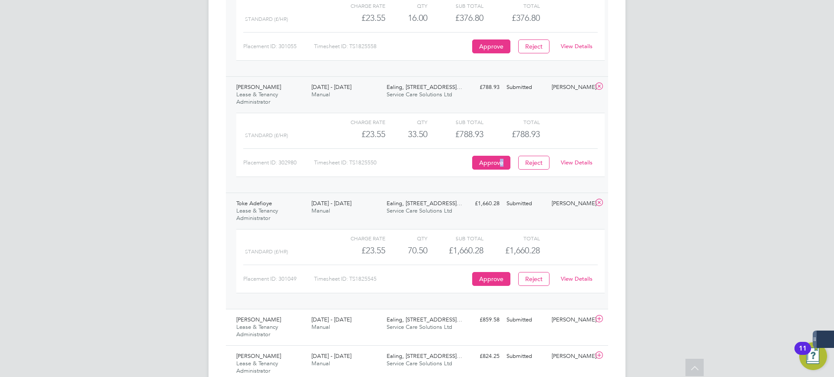
scroll to position [2547, 0]
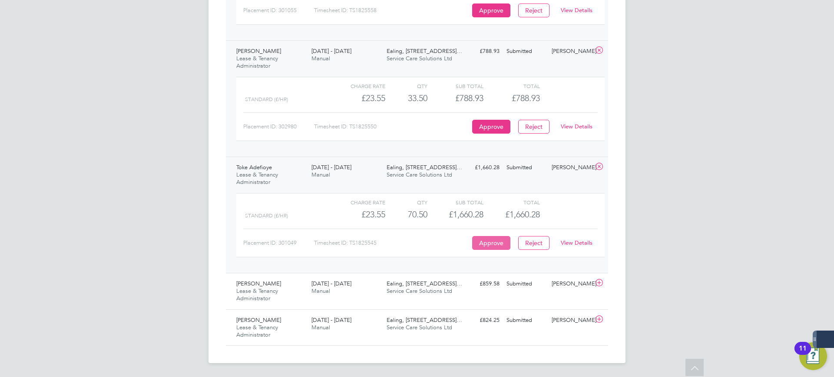
click at [492, 242] on button "Approve" at bounding box center [491, 243] width 38 height 14
click at [504, 285] on div "Submitted" at bounding box center [525, 284] width 45 height 14
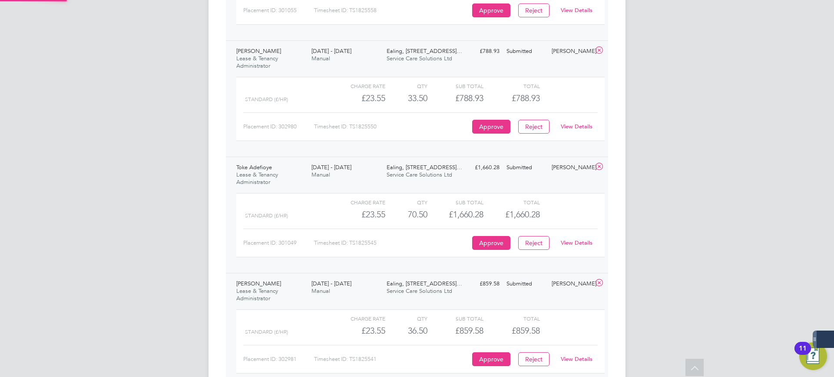
scroll to position [15, 85]
click at [494, 358] on button "Approve" at bounding box center [491, 360] width 38 height 14
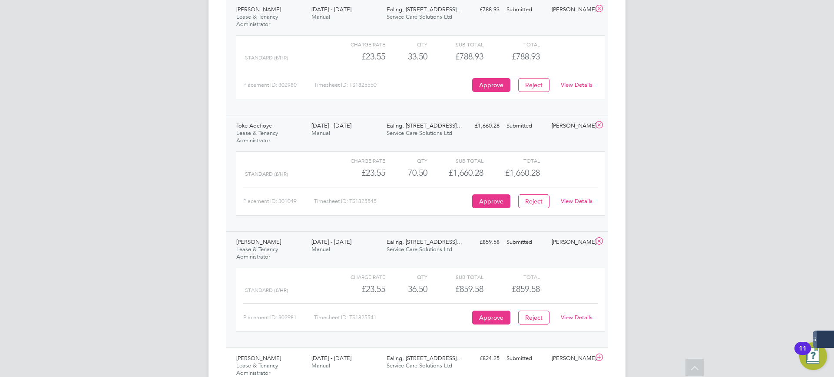
scroll to position [2627, 0]
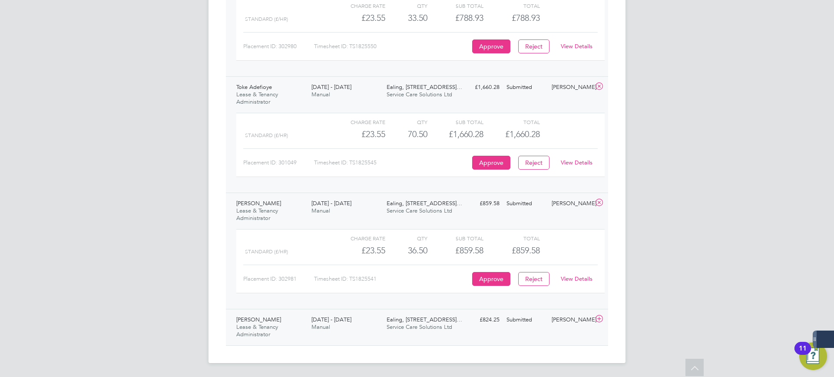
click at [506, 326] on div "Submitted" at bounding box center [525, 320] width 45 height 14
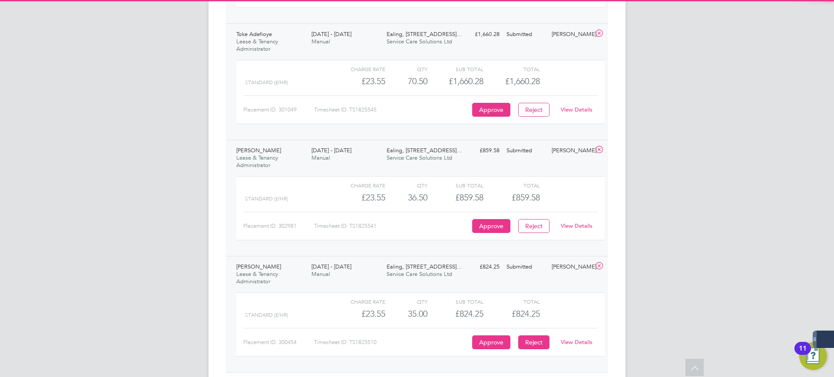
scroll to position [2707, 0]
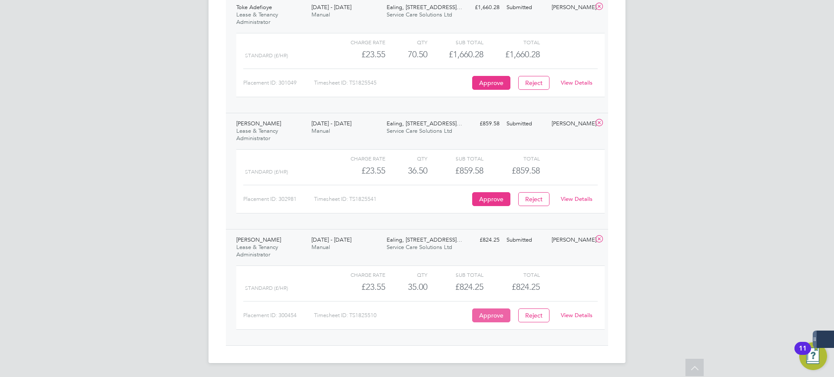
click at [494, 312] on button "Approve" at bounding box center [491, 316] width 38 height 14
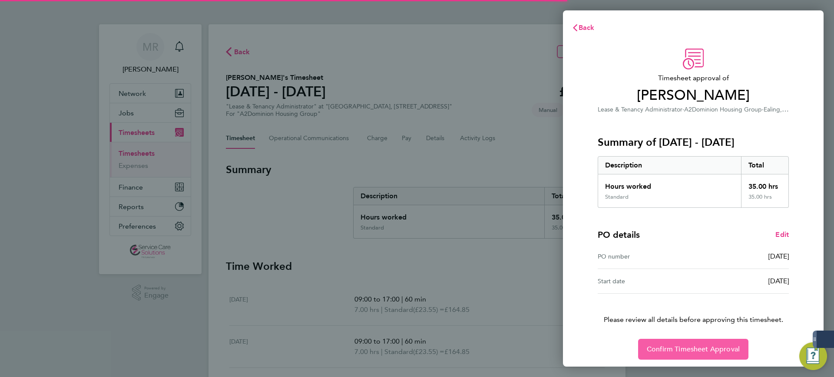
click at [697, 351] on span "Confirm Timesheet Approval" at bounding box center [693, 349] width 93 height 9
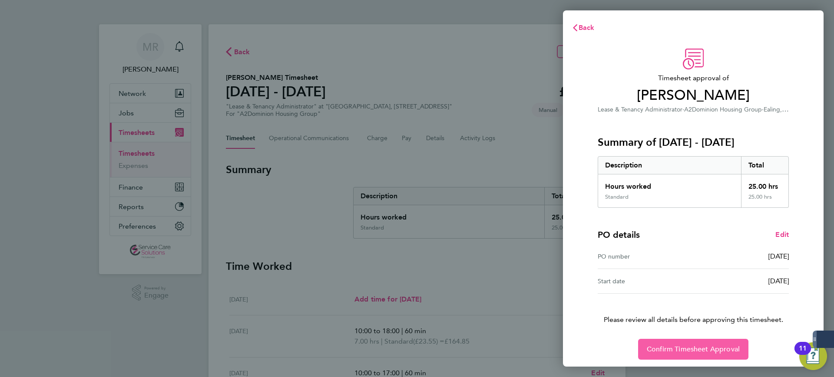
click at [688, 350] on span "Confirm Timesheet Approval" at bounding box center [693, 349] width 93 height 9
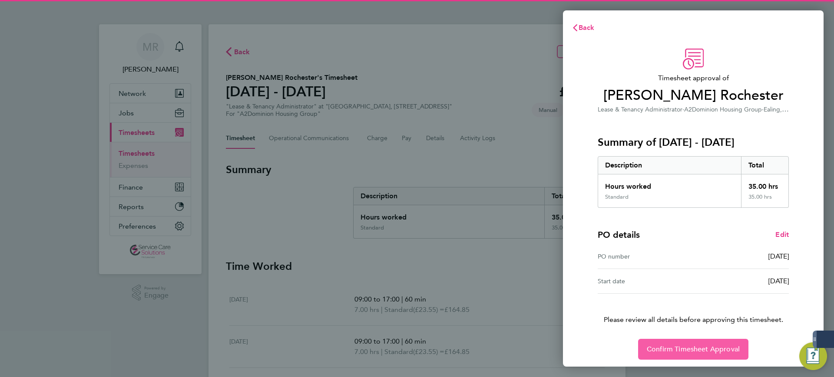
click at [689, 350] on span "Confirm Timesheet Approval" at bounding box center [693, 349] width 93 height 9
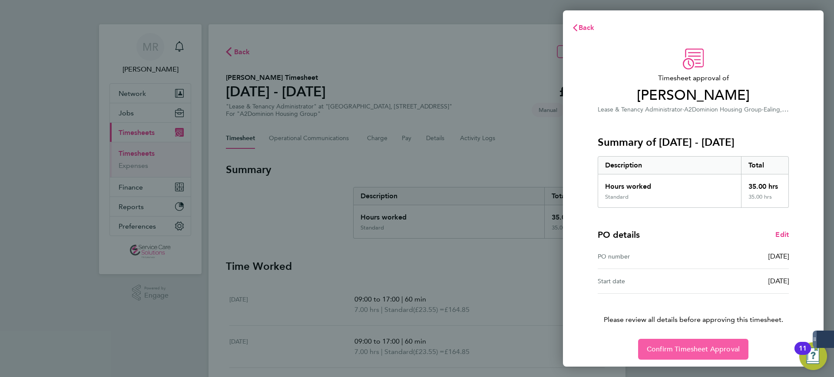
click at [678, 354] on button "Confirm Timesheet Approval" at bounding box center [693, 349] width 110 height 21
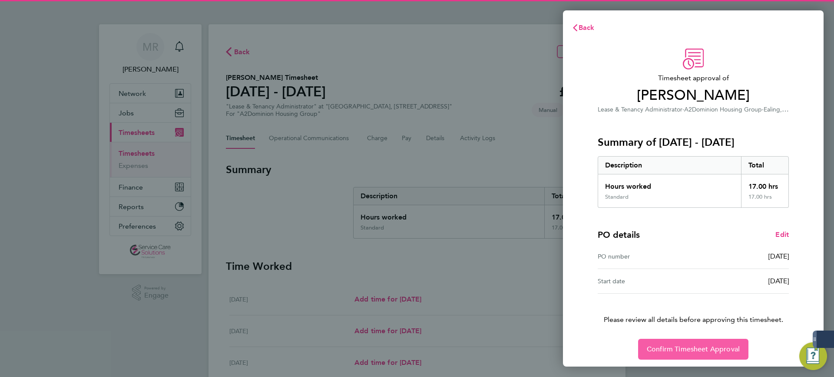
click at [683, 345] on span "Confirm Timesheet Approval" at bounding box center [693, 349] width 93 height 9
click at [686, 350] on span "Confirm Timesheet Approval" at bounding box center [693, 349] width 93 height 9
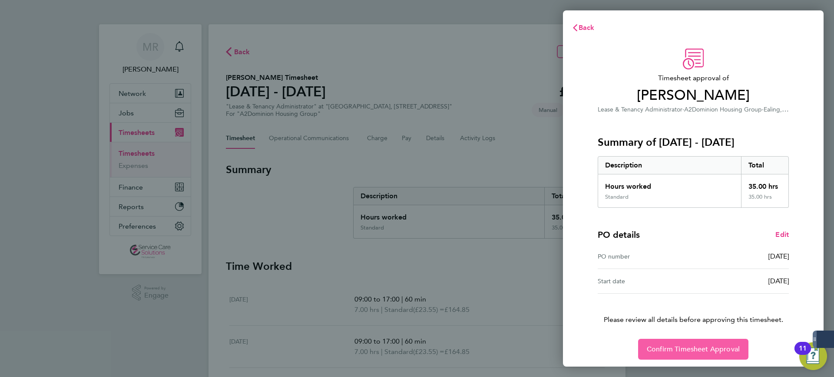
click at [692, 347] on span "Confirm Timesheet Approval" at bounding box center [693, 349] width 93 height 9
click at [705, 355] on button "Confirm Timesheet Approval" at bounding box center [693, 349] width 110 height 21
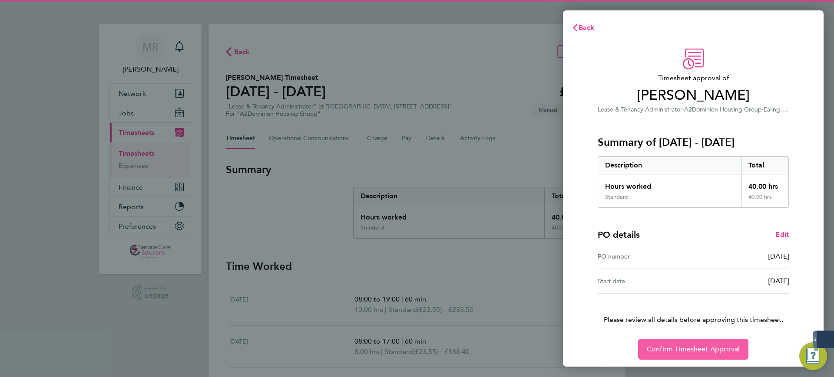
click at [676, 348] on span "Confirm Timesheet Approval" at bounding box center [693, 349] width 93 height 9
click at [711, 357] on button "Confirm Timesheet Approval" at bounding box center [693, 349] width 110 height 21
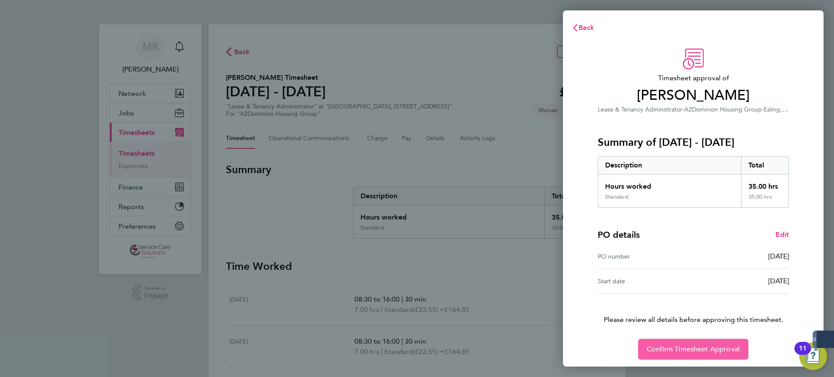
click at [675, 353] on span "Confirm Timesheet Approval" at bounding box center [693, 349] width 93 height 9
click at [684, 341] on button "Confirm Timesheet Approval" at bounding box center [693, 349] width 110 height 21
click at [706, 351] on span "Confirm Timesheet Approval" at bounding box center [693, 349] width 93 height 9
click at [682, 344] on button "Confirm Timesheet Approval" at bounding box center [693, 349] width 110 height 21
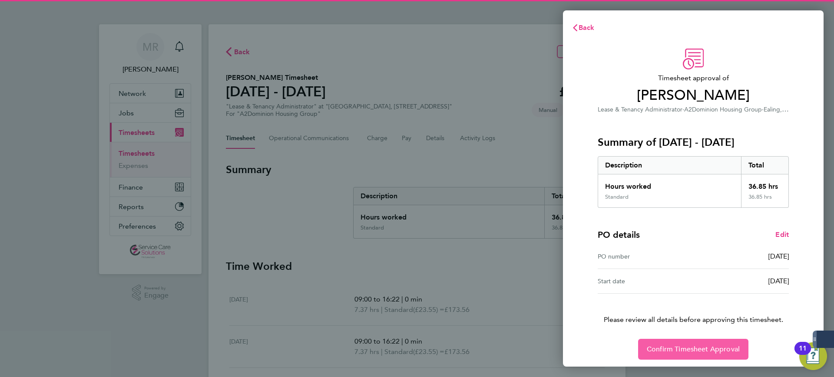
click at [705, 352] on span "Confirm Timesheet Approval" at bounding box center [693, 349] width 93 height 9
click at [691, 350] on span "Confirm Timesheet Approval" at bounding box center [693, 349] width 93 height 9
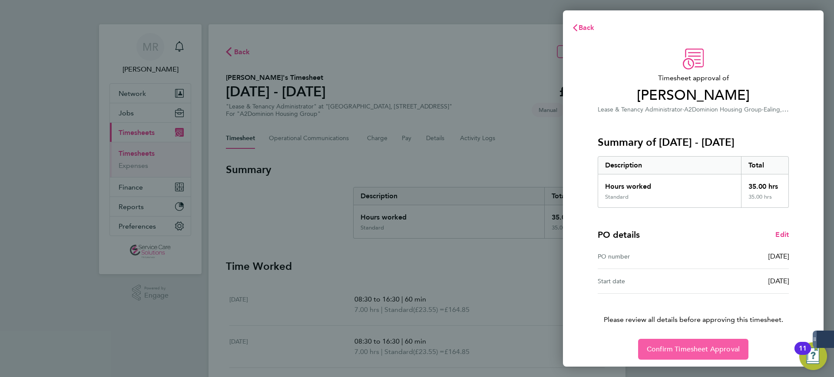
click at [689, 357] on button "Confirm Timesheet Approval" at bounding box center [693, 349] width 110 height 21
click at [689, 352] on span "Confirm Timesheet Approval" at bounding box center [693, 349] width 93 height 9
click at [666, 346] on span "Confirm Timesheet Approval" at bounding box center [693, 349] width 93 height 9
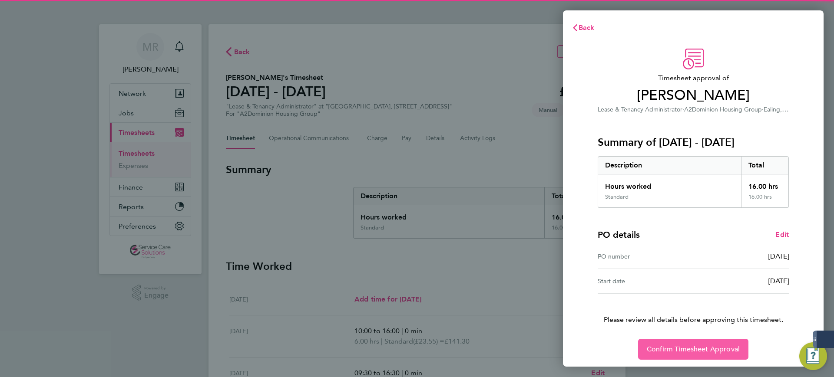
click at [675, 345] on span "Confirm Timesheet Approval" at bounding box center [693, 349] width 93 height 9
click at [692, 348] on span "Confirm Timesheet Approval" at bounding box center [693, 349] width 93 height 9
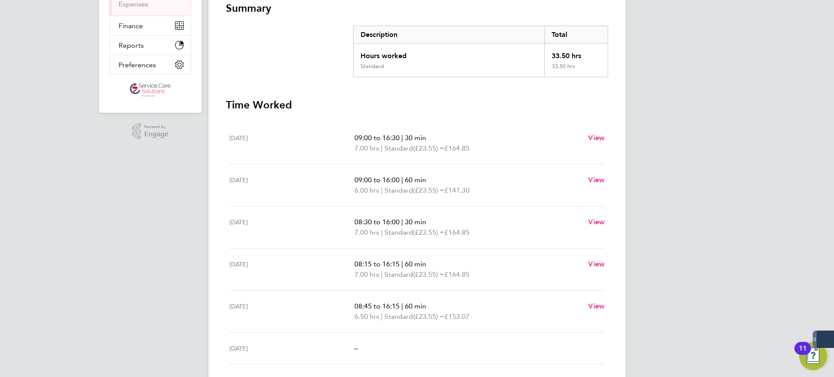
scroll to position [163, 0]
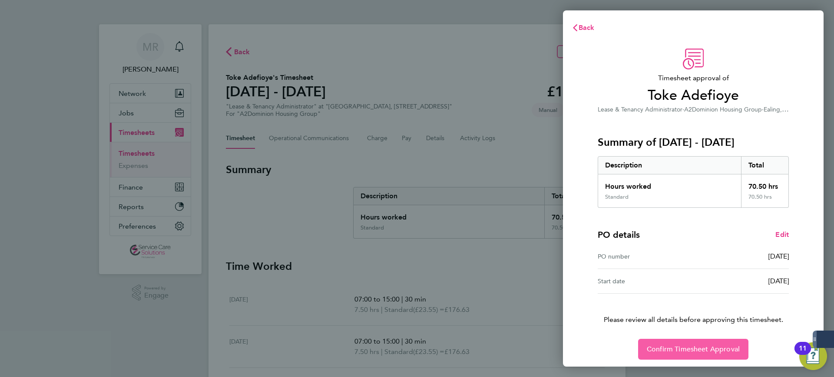
click at [688, 351] on span "Confirm Timesheet Approval" at bounding box center [693, 349] width 93 height 9
click at [727, 368] on div "Back Timesheet approval of Sharan Bhdaal Lease & Tenancy Administrator · A2Domi…" at bounding box center [417, 188] width 834 height 377
click at [720, 347] on span "Confirm Timesheet Approval" at bounding box center [693, 349] width 93 height 9
click at [686, 355] on button "Confirm Timesheet Approval" at bounding box center [693, 349] width 110 height 21
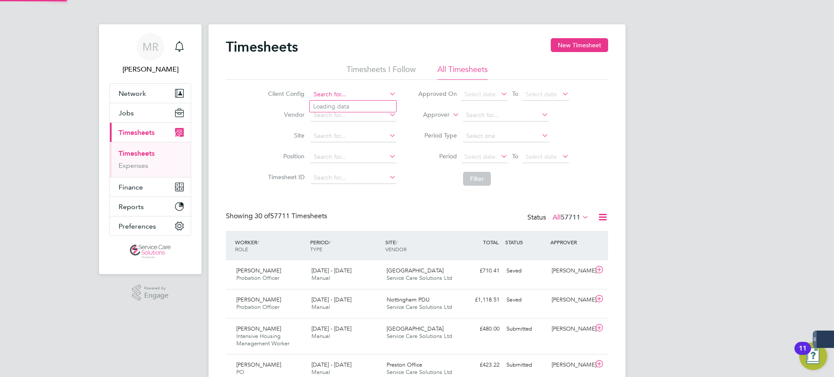
click at [324, 93] on input at bounding box center [354, 95] width 86 height 12
click at [347, 106] on li "A2D ominion Housing Group" at bounding box center [353, 107] width 86 height 12
type input "A2Dominion Housing Group"
click at [488, 179] on button "Filter" at bounding box center [477, 179] width 28 height 14
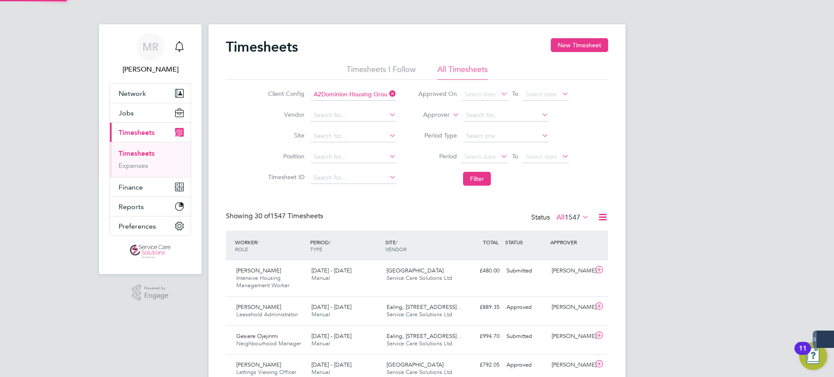
scroll to position [22, 76]
click at [564, 212] on div "Status All 1547" at bounding box center [561, 218] width 60 height 12
click at [579, 215] on span "1547" at bounding box center [573, 217] width 16 height 9
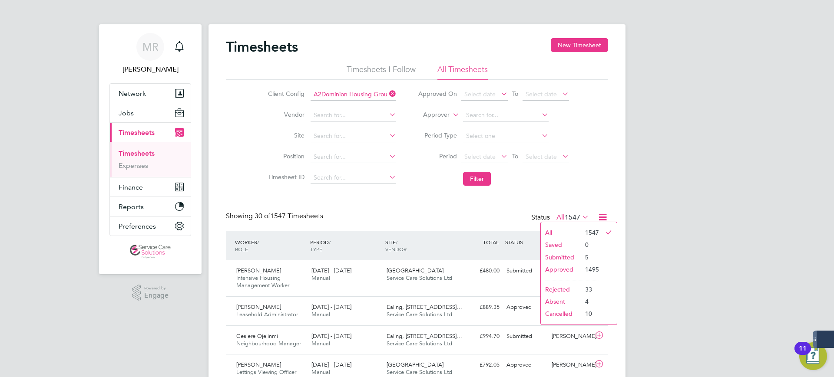
click at [563, 253] on li "Submitted" at bounding box center [561, 257] width 40 height 12
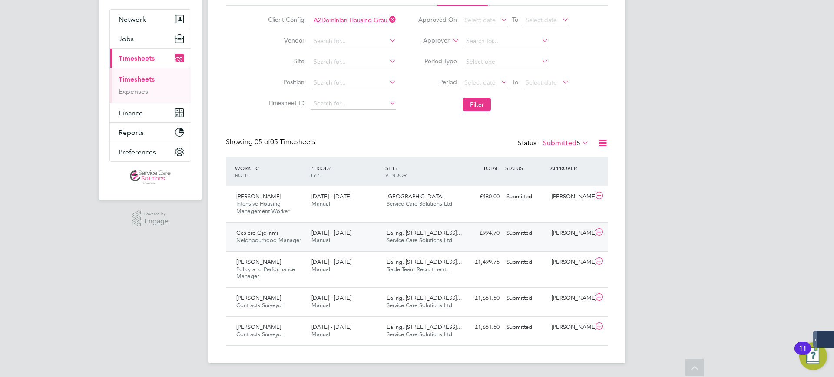
click at [489, 239] on div "£994.70 Submitted" at bounding box center [480, 233] width 45 height 14
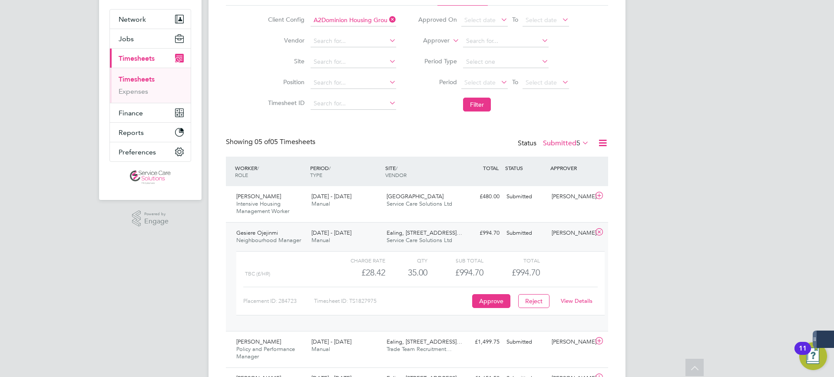
click at [578, 301] on link "View Details" at bounding box center [577, 301] width 32 height 7
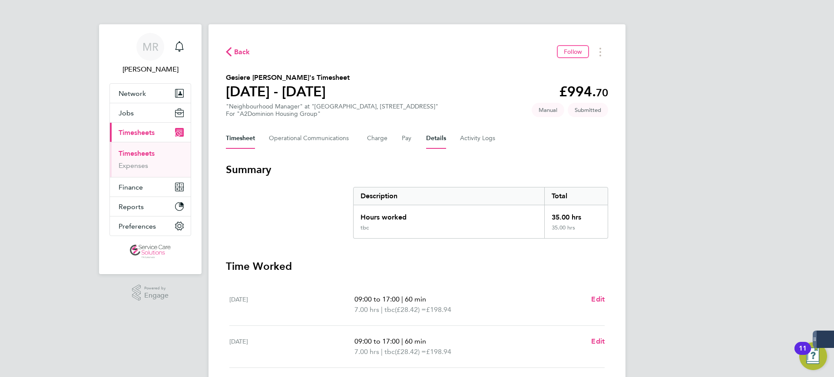
click at [432, 142] on button "Details" at bounding box center [436, 138] width 20 height 21
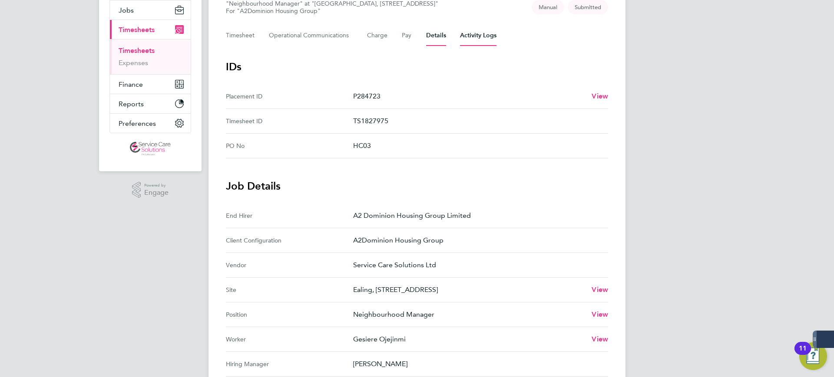
scroll to position [51, 0]
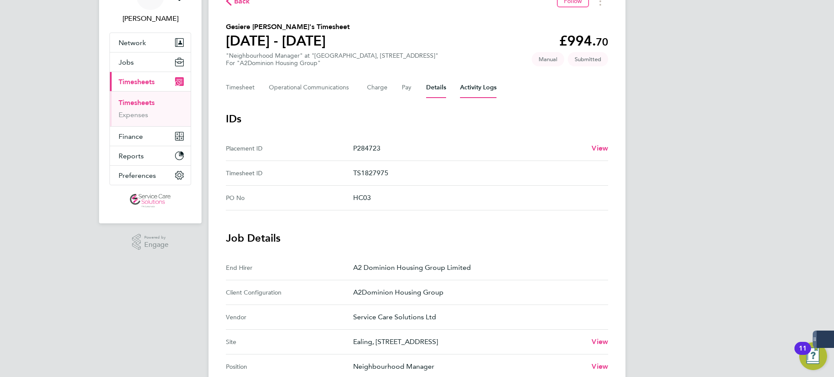
click at [471, 89] on Logs-tab "Activity Logs" at bounding box center [478, 87] width 36 height 21
